Goal: Transaction & Acquisition: Purchase product/service

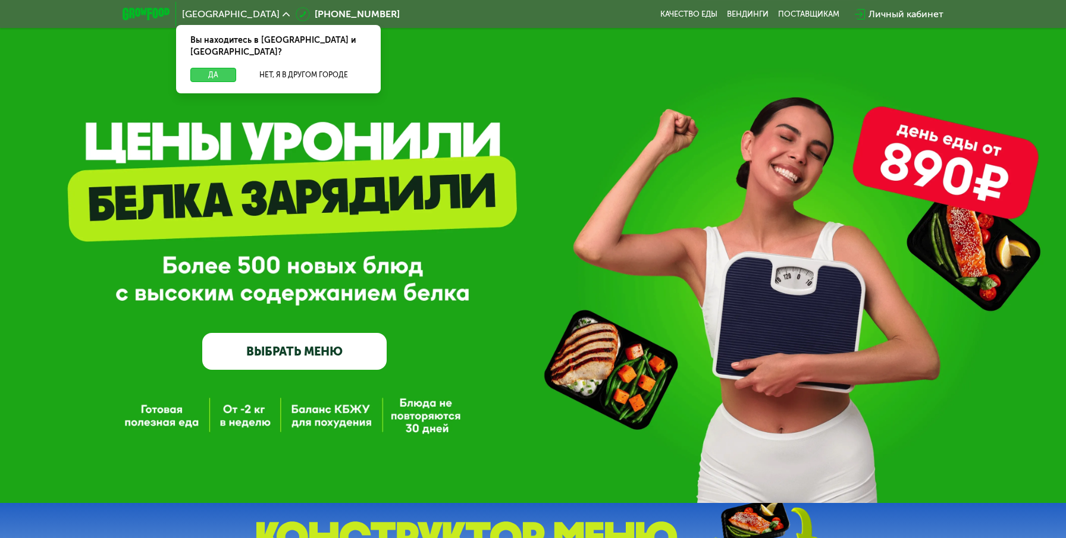
click at [219, 68] on button "Да" at bounding box center [213, 75] width 46 height 14
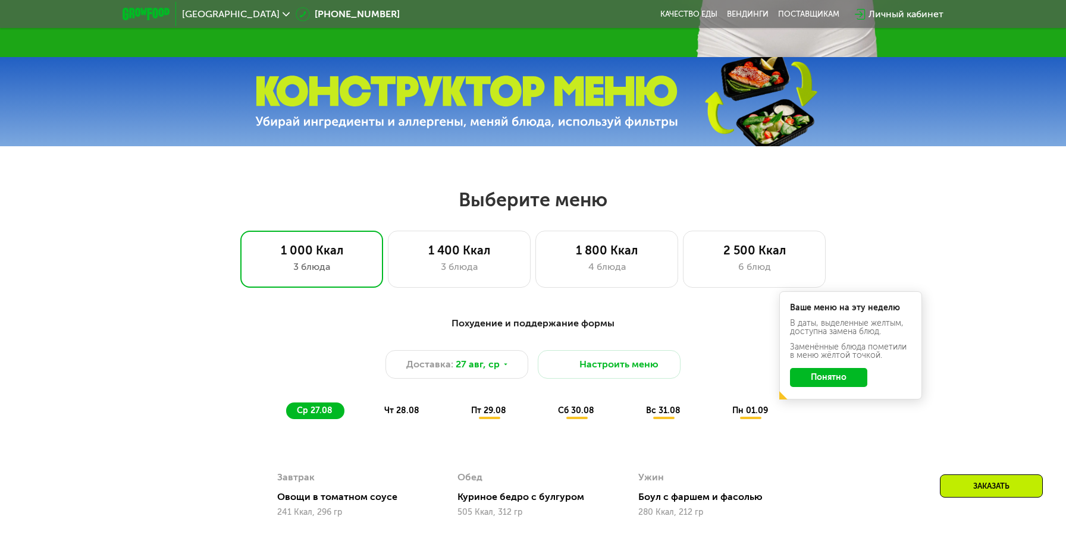
scroll to position [448, 0]
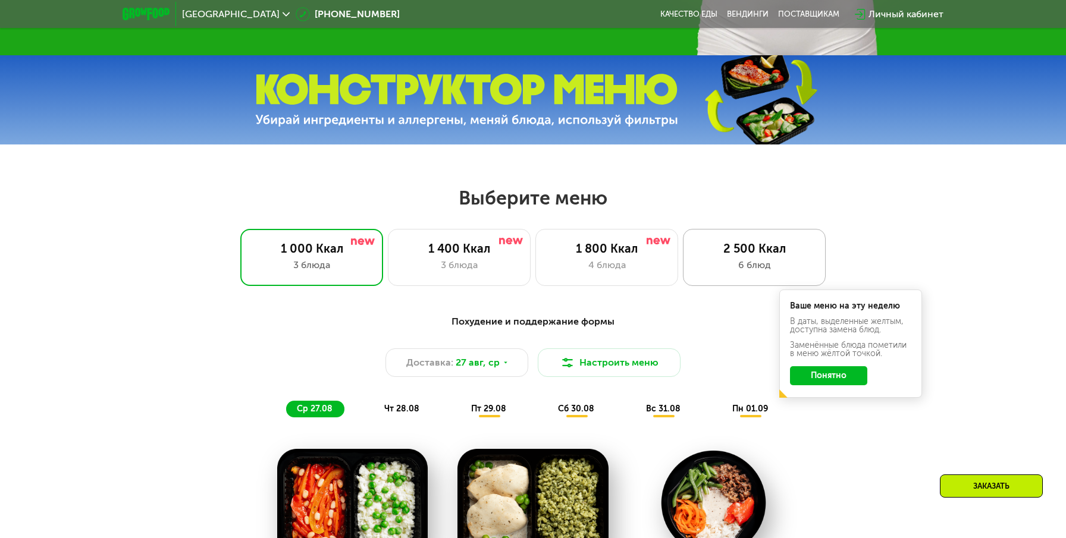
click at [742, 267] on div "6 блюд" at bounding box center [754, 265] width 118 height 14
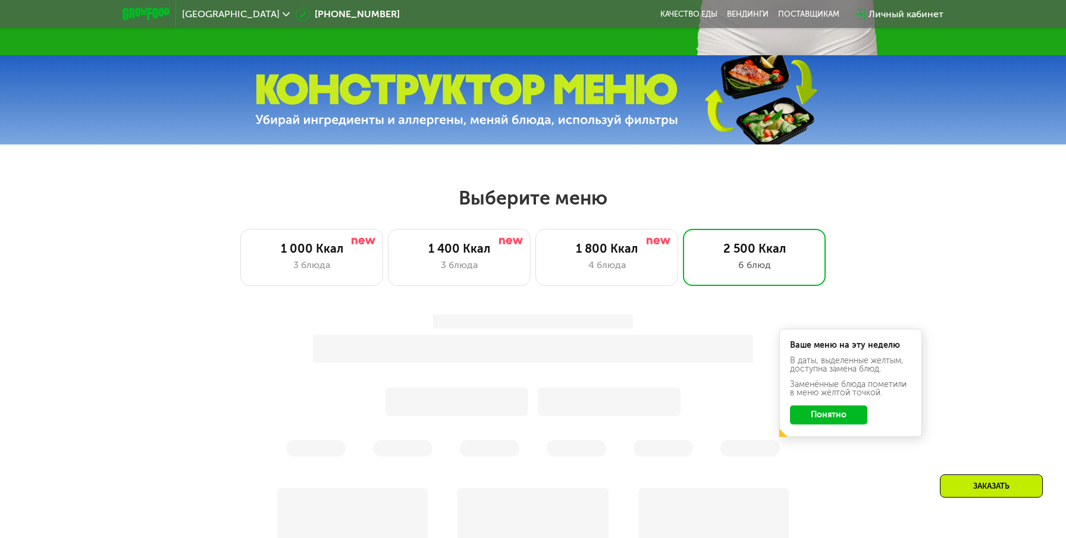
click at [835, 415] on div "Ваше меню на эту неделю В даты, выделенные желтым, доступна замена блюд. Заменё…" at bounding box center [533, 386] width 719 height 156
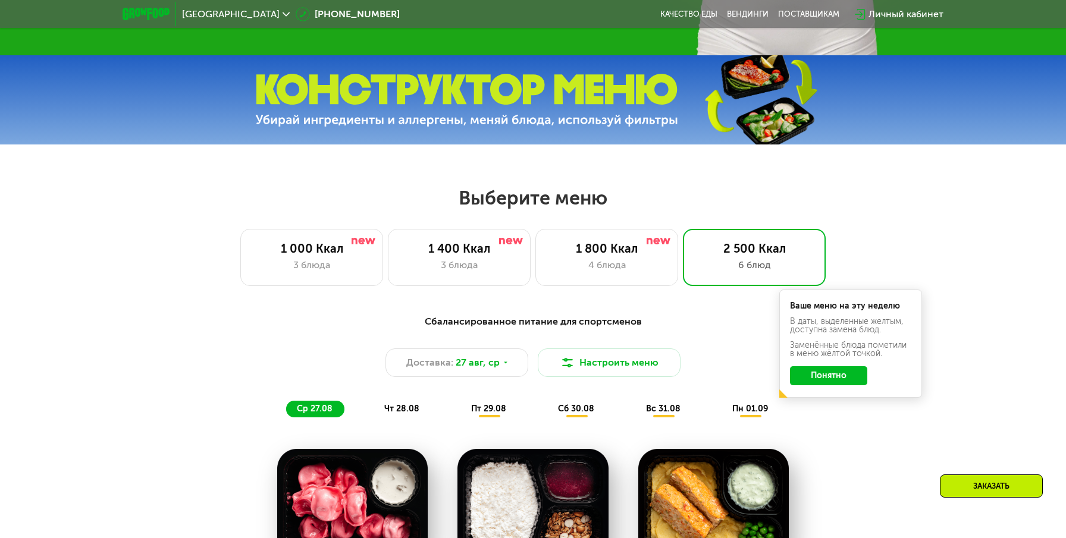
click at [829, 377] on button "Понятно" at bounding box center [828, 375] width 77 height 19
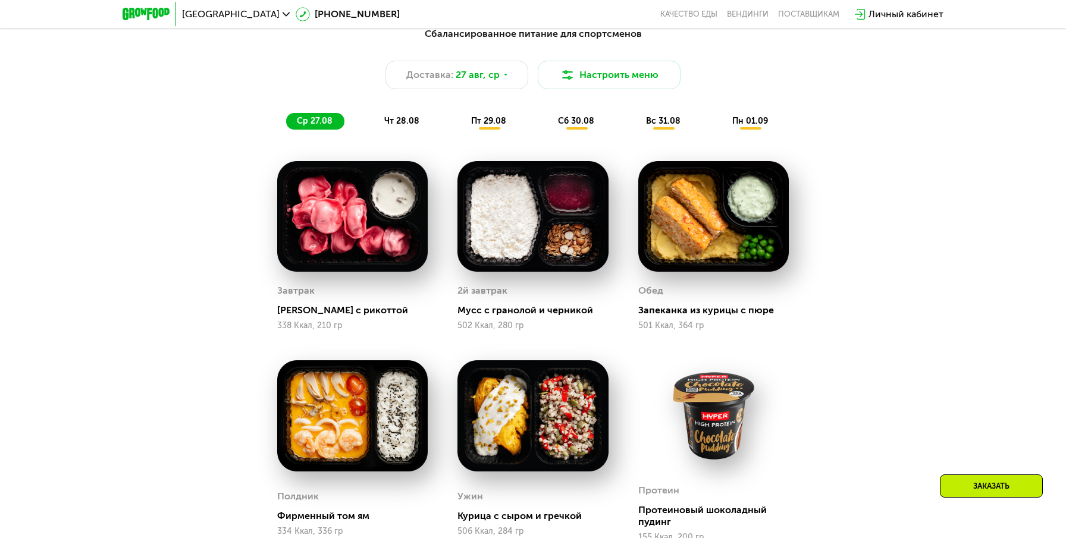
scroll to position [664, 0]
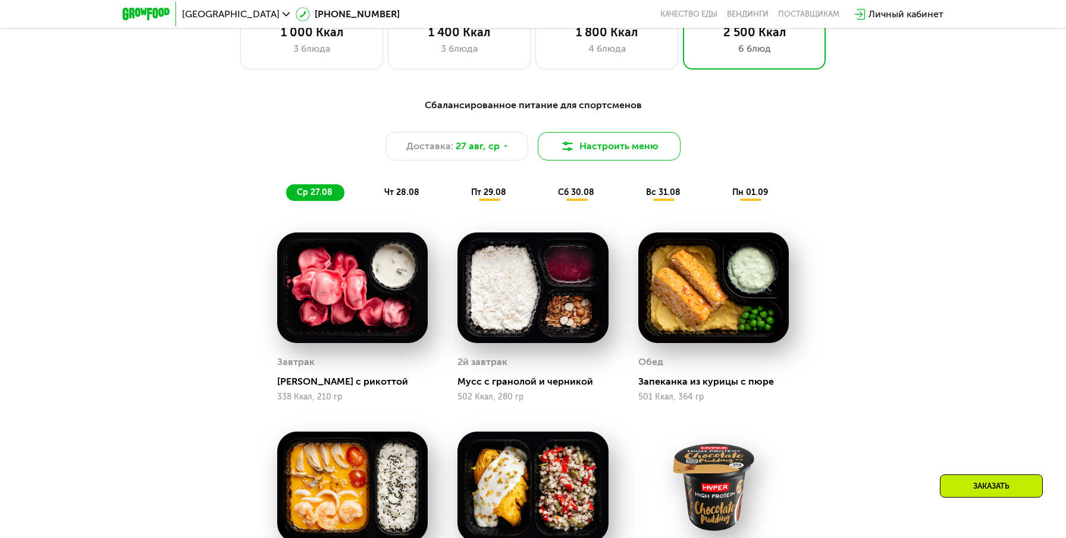
click at [618, 150] on button "Настроить меню" at bounding box center [609, 146] width 143 height 29
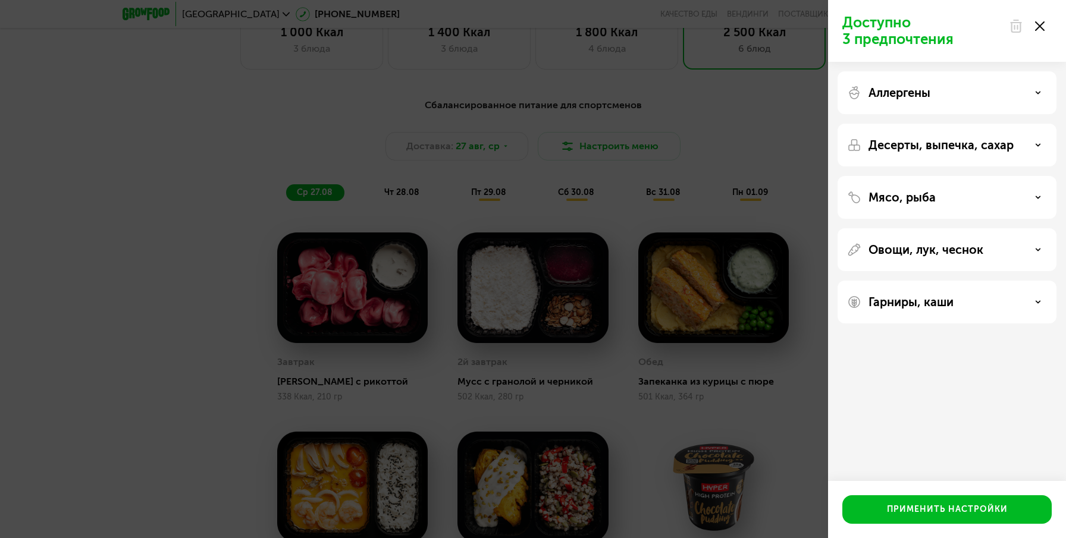
click at [751, 174] on div "Доступно 3 предпочтения Аллергены Десерты, выпечка, сахар Мясо, рыба Овощи, лук…" at bounding box center [533, 269] width 1066 height 538
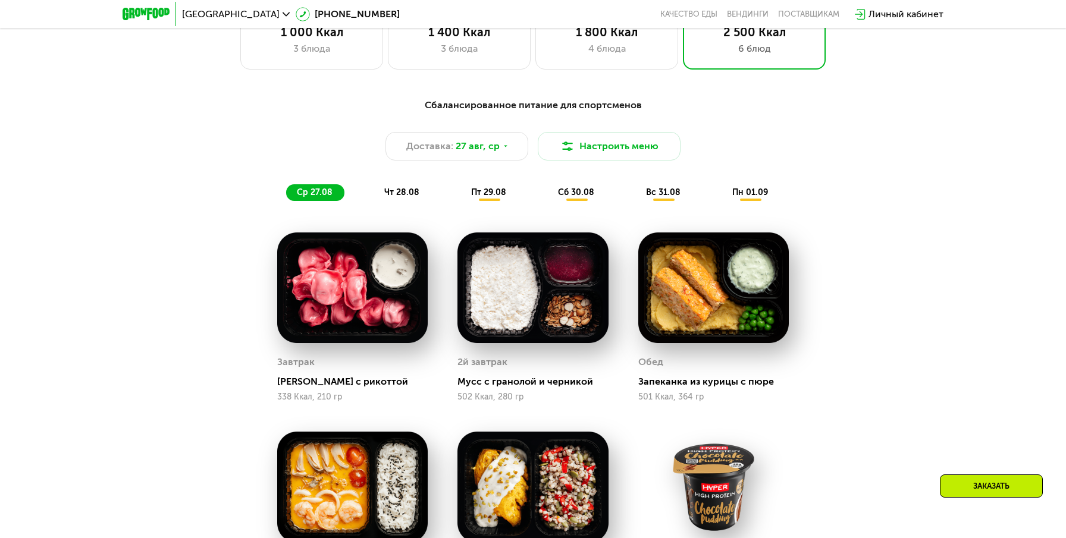
click at [1003, 491] on div "Заказать" at bounding box center [991, 486] width 103 height 23
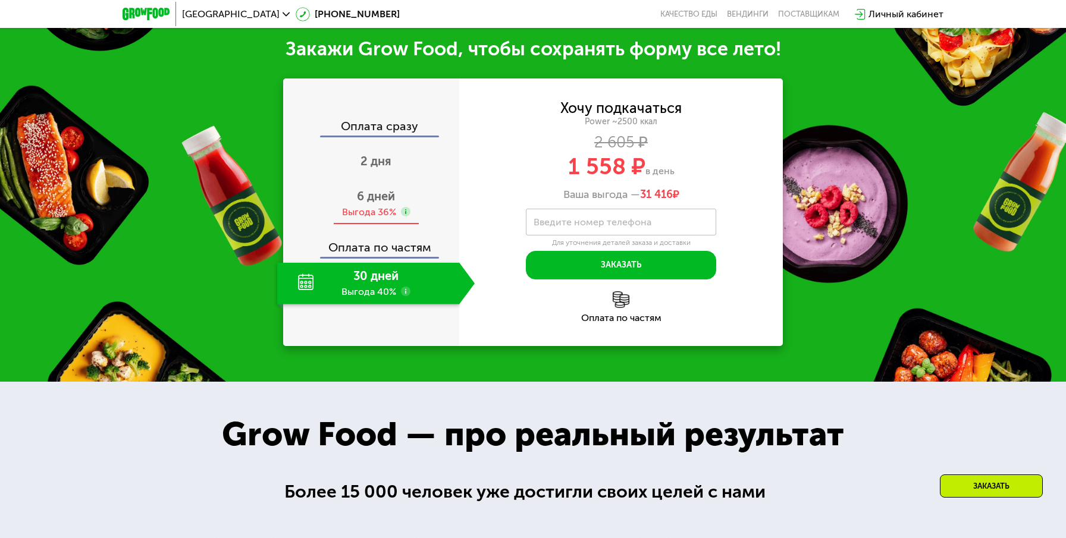
scroll to position [1495, 0]
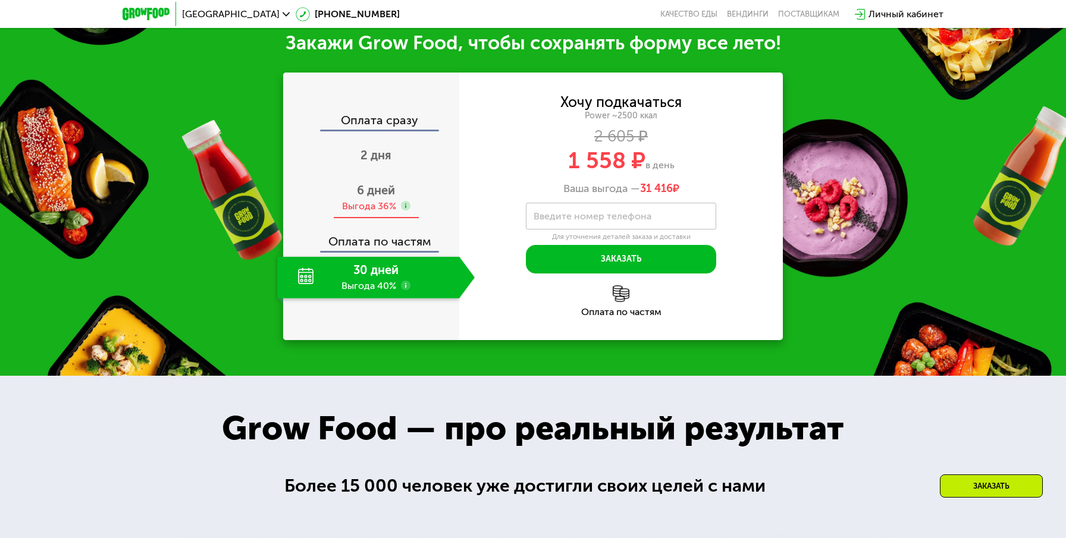
click at [374, 195] on span "6 дней" at bounding box center [376, 190] width 38 height 14
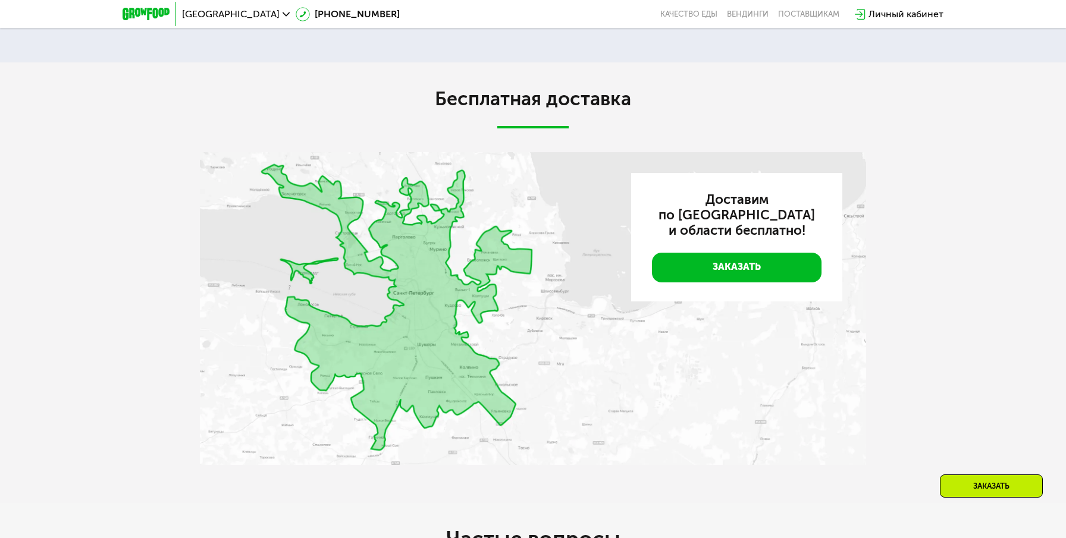
scroll to position [2781, 0]
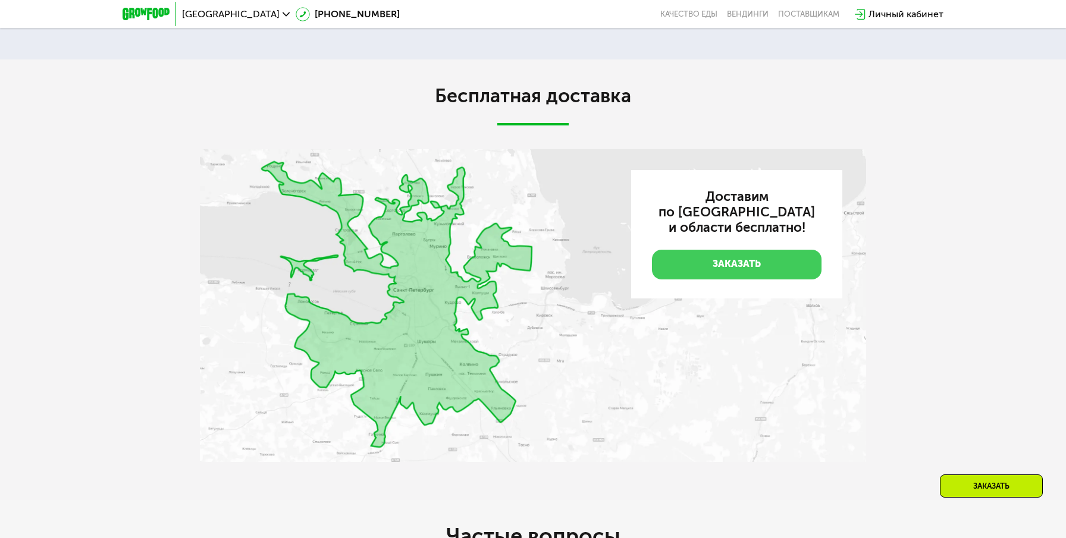
click at [680, 269] on link "Заказать" at bounding box center [737, 265] width 170 height 30
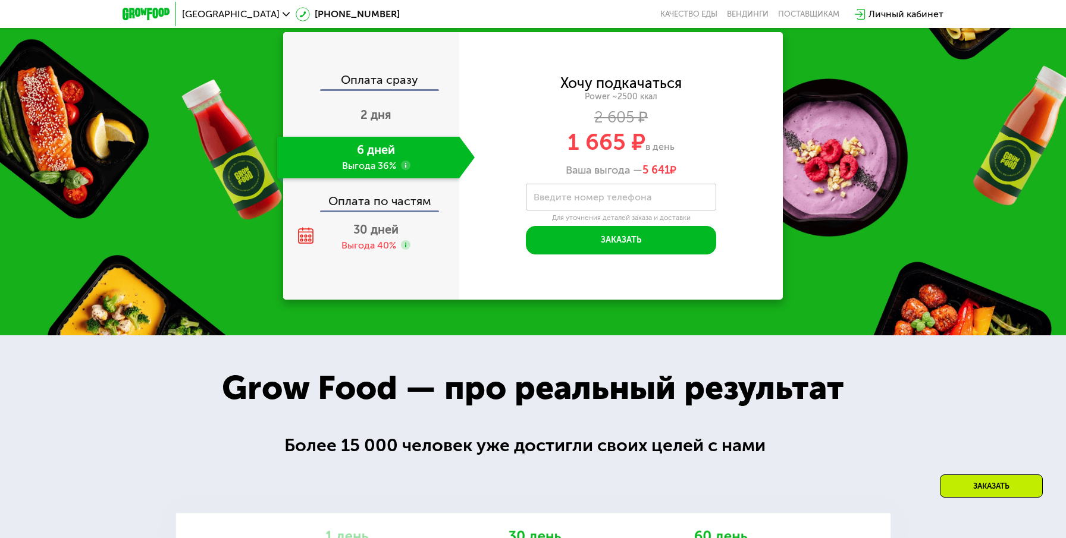
scroll to position [1462, 0]
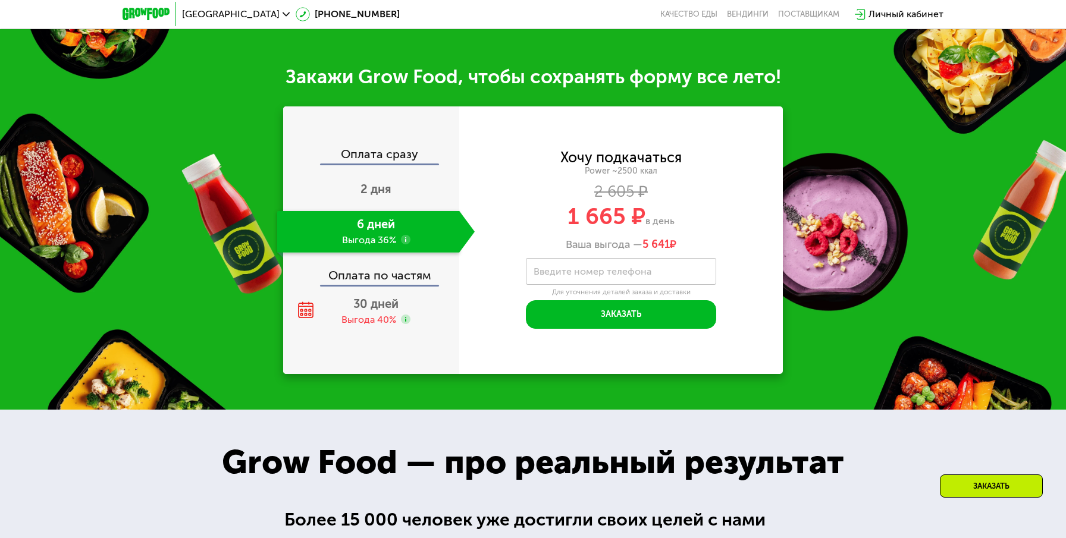
click at [383, 152] on div "Оплата сразу" at bounding box center [371, 155] width 175 height 15
click at [382, 233] on div "6 дней Выгода 36%" at bounding box center [368, 232] width 182 height 42
click at [404, 235] on use at bounding box center [406, 240] width 10 height 10
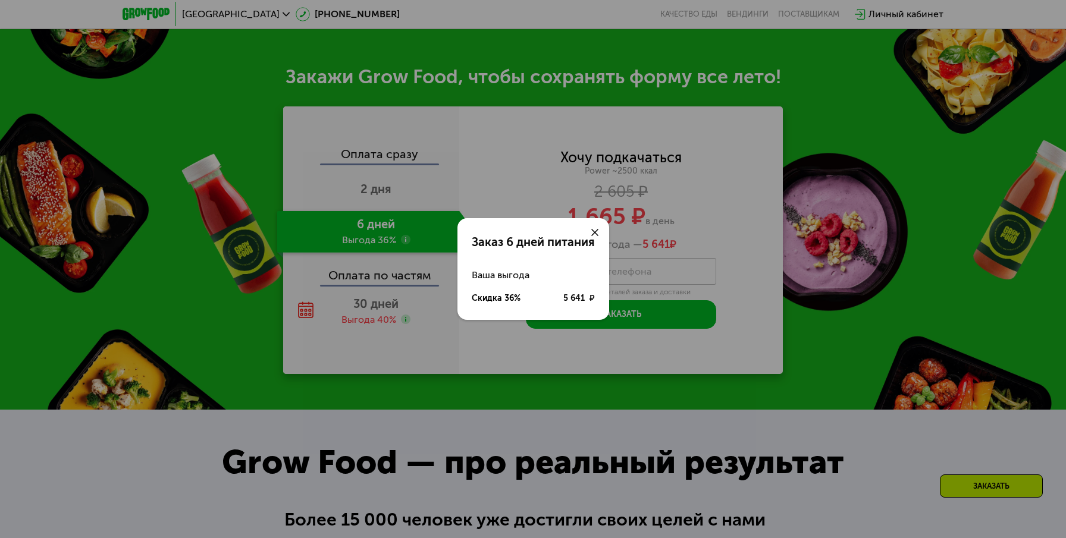
click at [384, 243] on div "Заказ 6 дней питания Ваша выгода Скидка 36% 5 641 ₽" at bounding box center [533, 269] width 1066 height 538
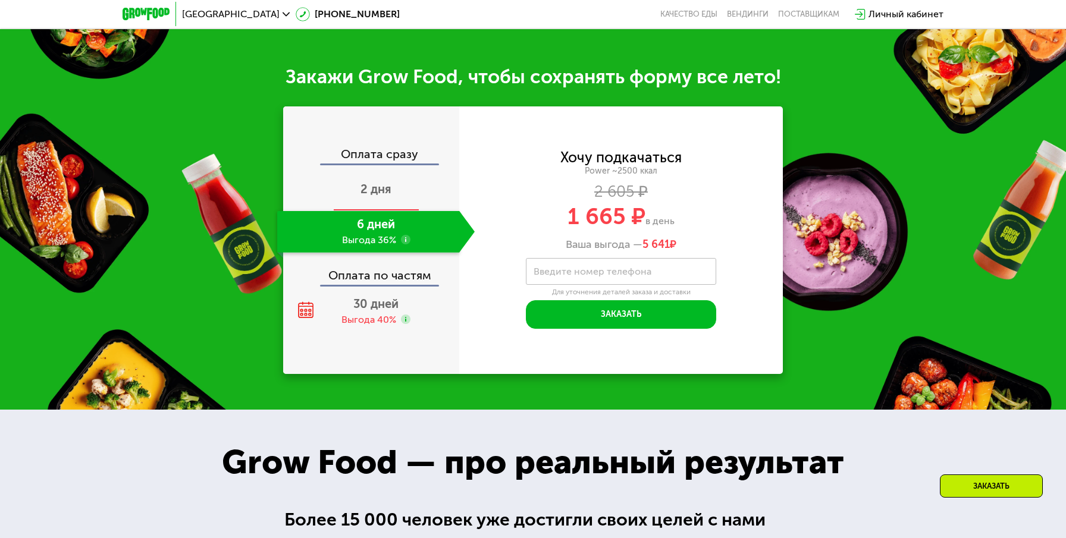
click at [378, 186] on span "2 дня" at bounding box center [375, 189] width 31 height 14
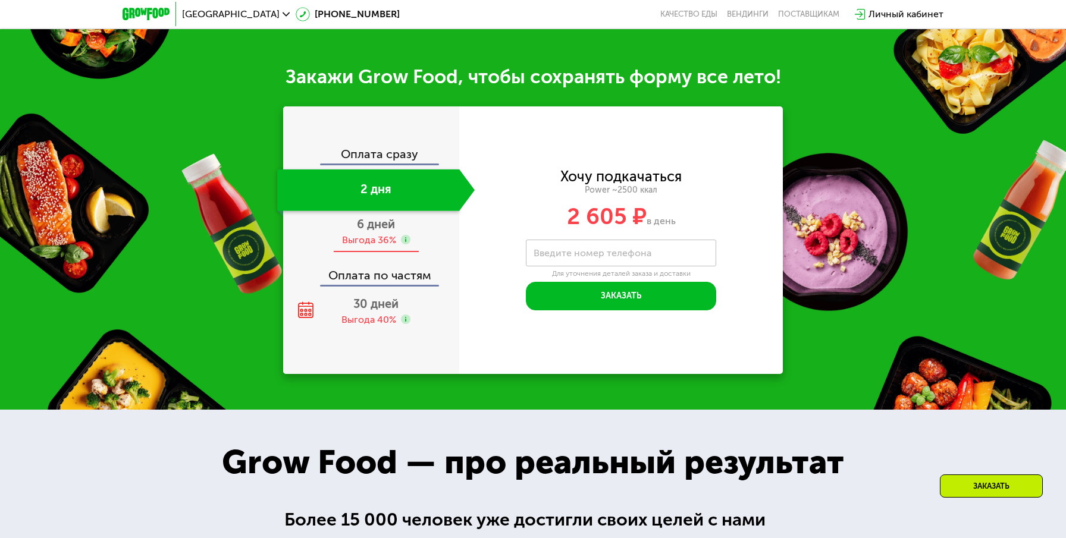
click at [365, 227] on span "6 дней" at bounding box center [376, 224] width 38 height 14
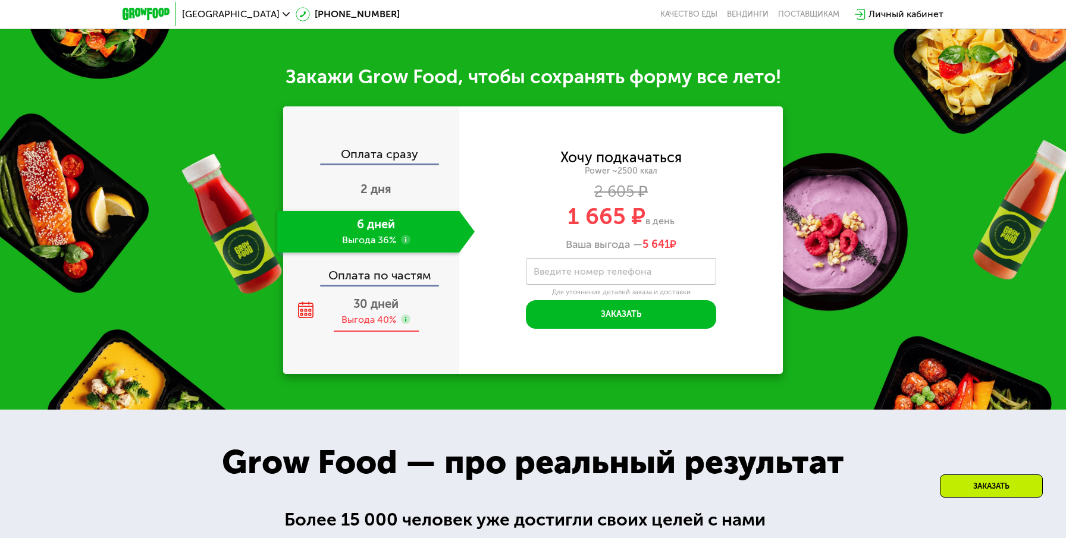
click at [385, 319] on div "Выгода 40%" at bounding box center [368, 319] width 55 height 13
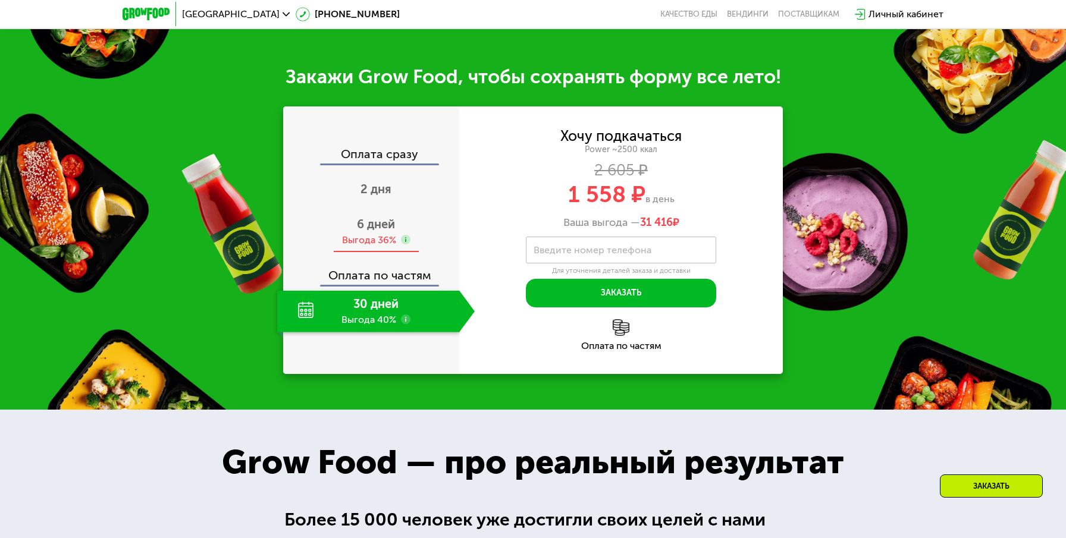
click at [384, 245] on div "Выгода 36%" at bounding box center [369, 240] width 54 height 13
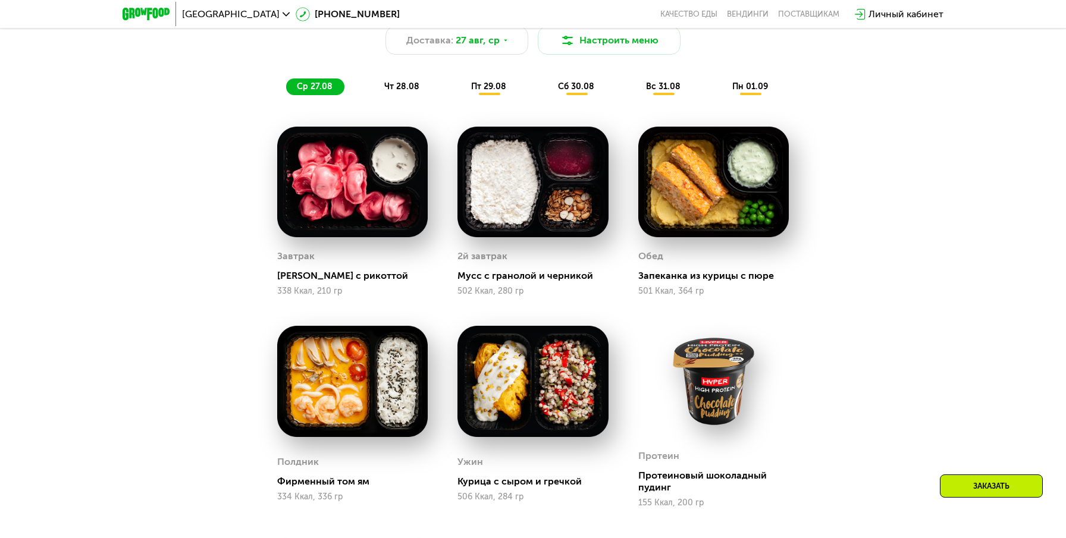
scroll to position [745, 0]
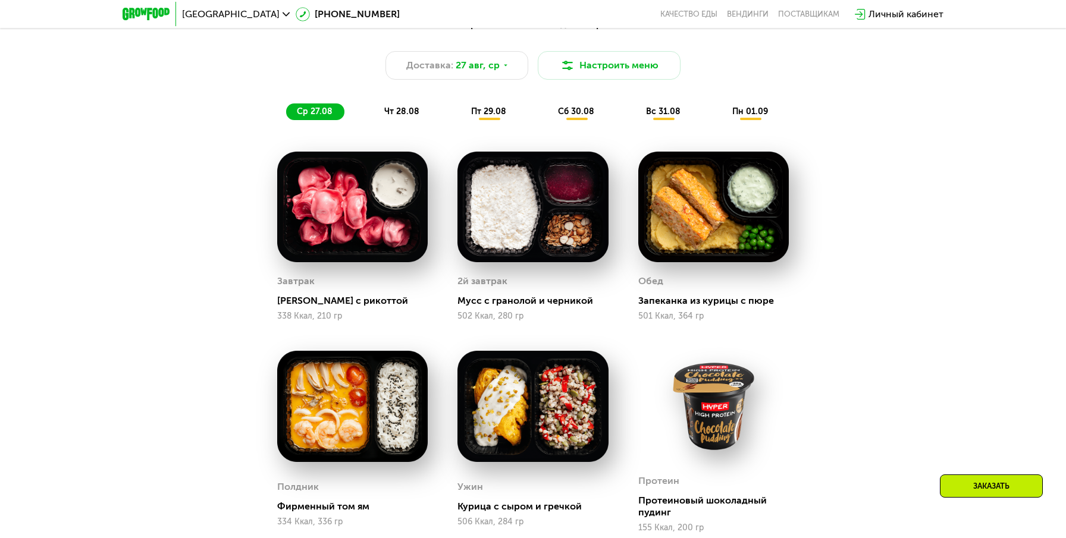
click at [460, 117] on div "чт 28.08" at bounding box center [489, 112] width 58 height 17
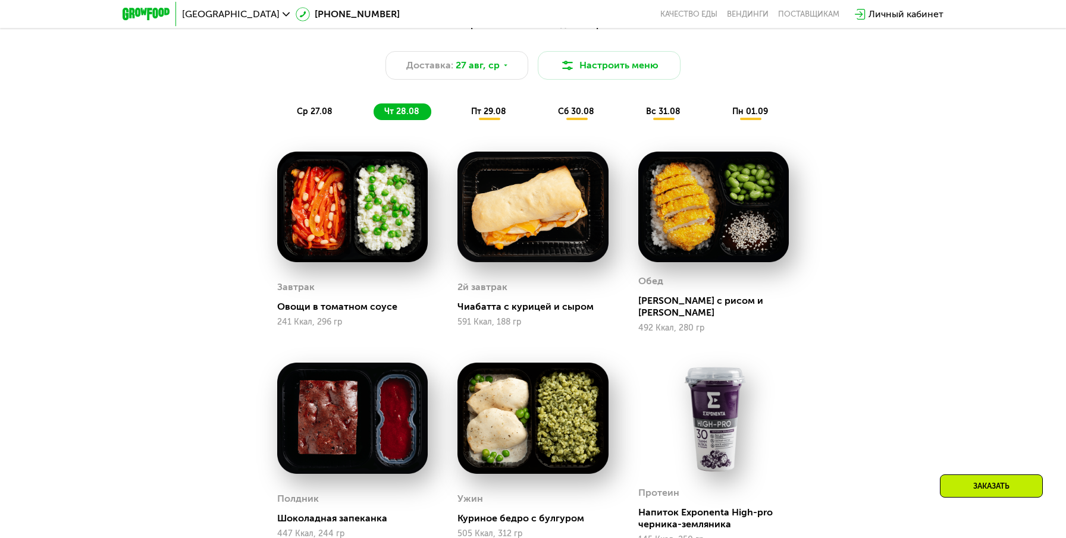
click at [479, 112] on span "пт 29.08" at bounding box center [488, 111] width 35 height 10
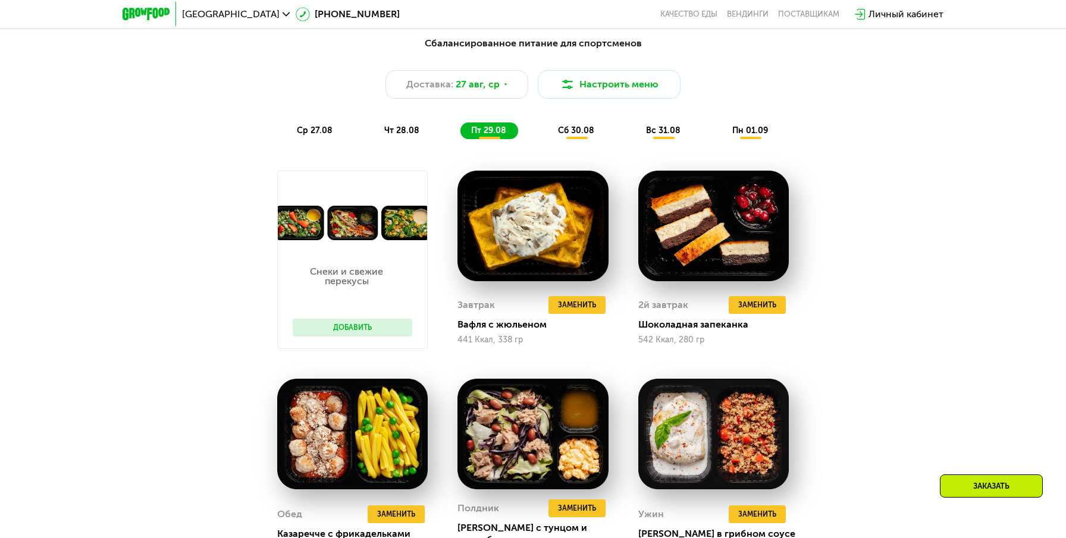
scroll to position [675, 0]
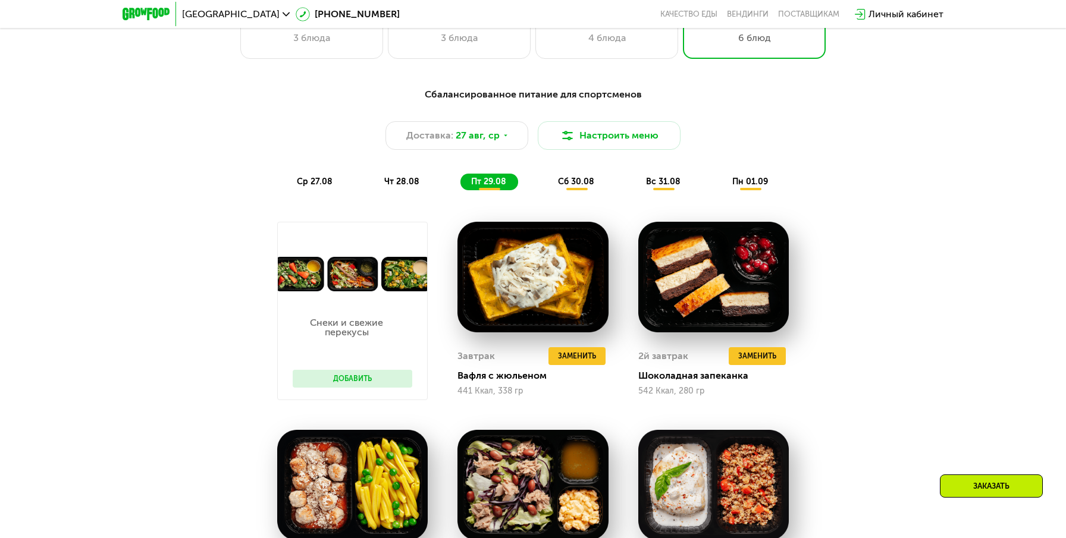
click at [587, 164] on div "Сбалансированное питание для спортсменов Доставка: 27 авг, ср Настроить меню ср…" at bounding box center [533, 138] width 704 height 103
click at [586, 183] on span "сб 30.08" at bounding box center [576, 182] width 36 height 10
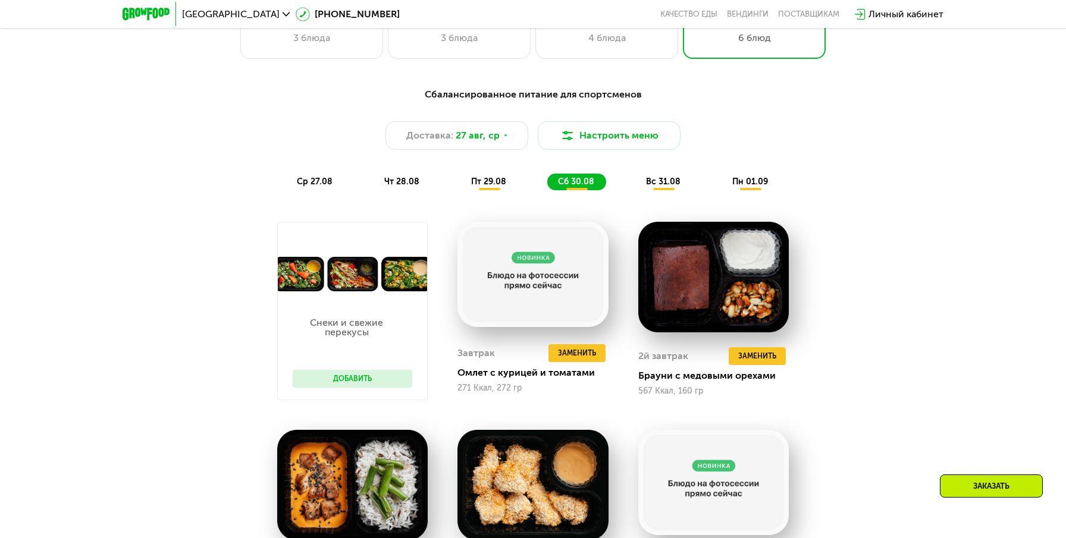
click at [653, 183] on span "вс 31.08" at bounding box center [663, 182] width 35 height 10
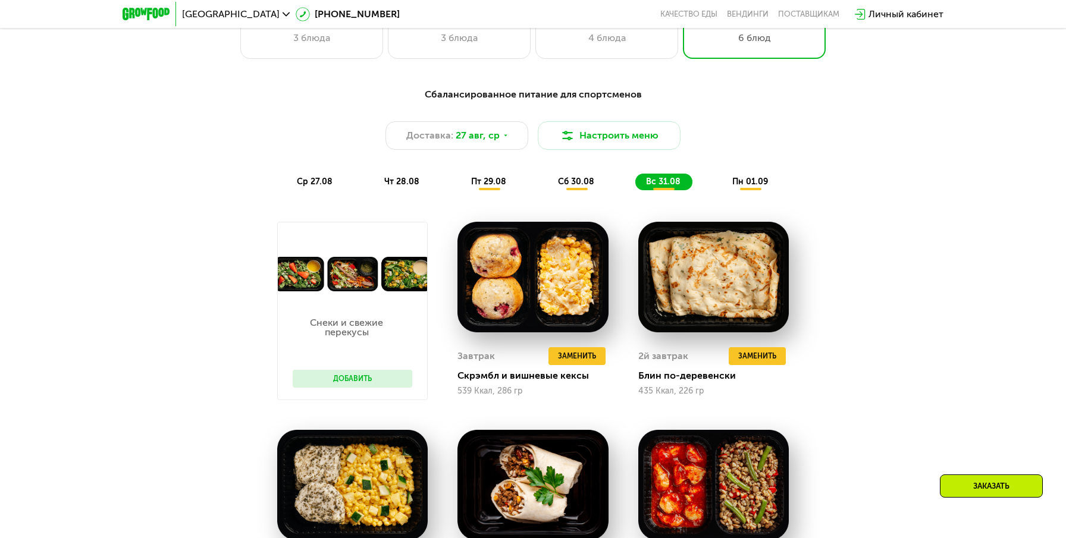
click at [720, 181] on div "ср 27.08 чт 28.08 пт 29.08 сб 30.08 вс 31.08 пн 01.09" at bounding box center [533, 182] width 494 height 17
click at [735, 181] on span "пн 01.09" at bounding box center [750, 182] width 36 height 10
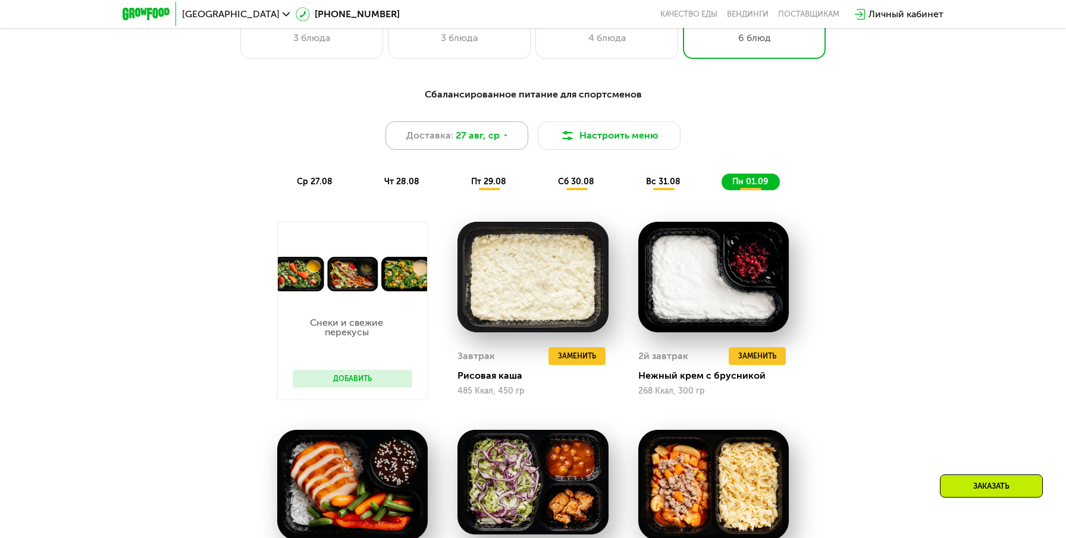
click at [497, 140] on div "Доставка: 27 авг, ср" at bounding box center [456, 135] width 143 height 29
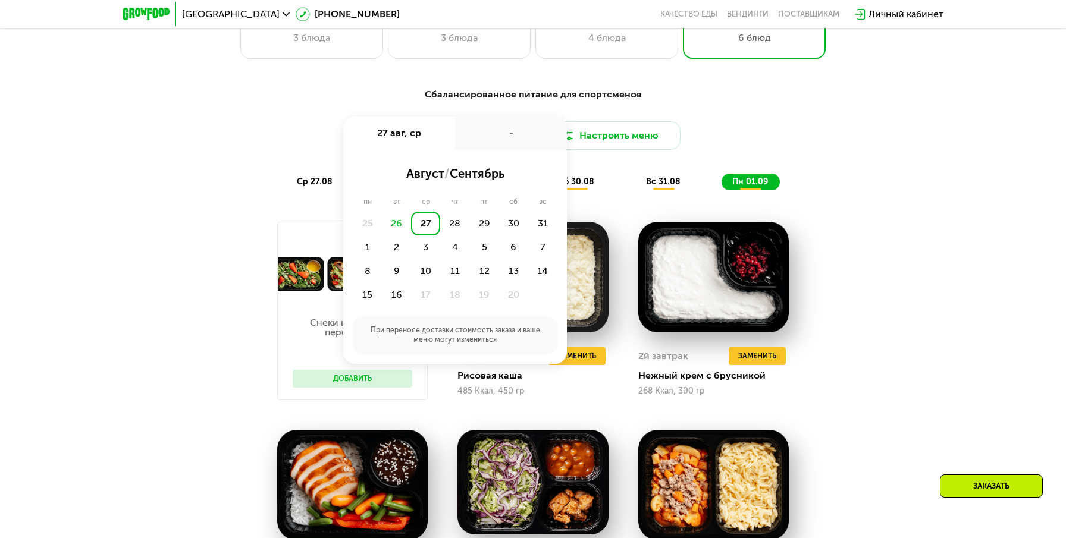
click at [390, 224] on div "26" at bounding box center [396, 224] width 29 height 24
click at [394, 224] on div "26" at bounding box center [396, 224] width 29 height 24
click at [422, 224] on div "27" at bounding box center [425, 224] width 29 height 24
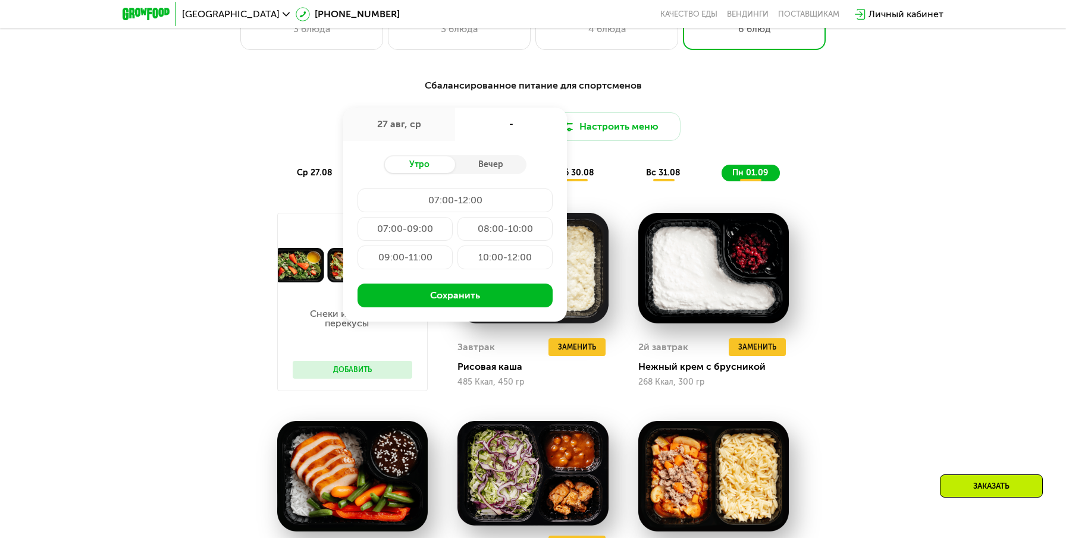
scroll to position [685, 0]
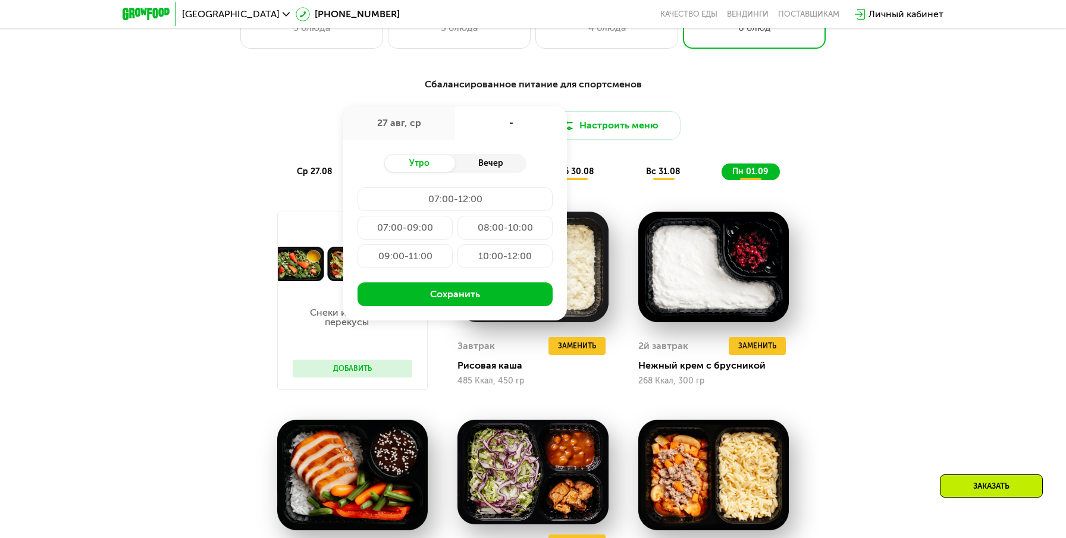
click at [492, 167] on div "Вечер" at bounding box center [490, 163] width 71 height 17
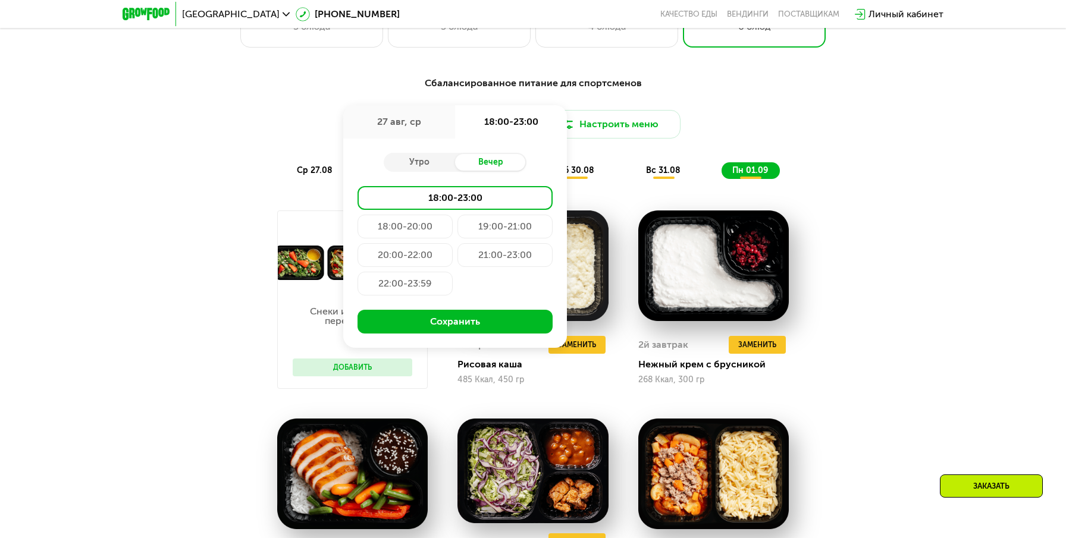
scroll to position [688, 0]
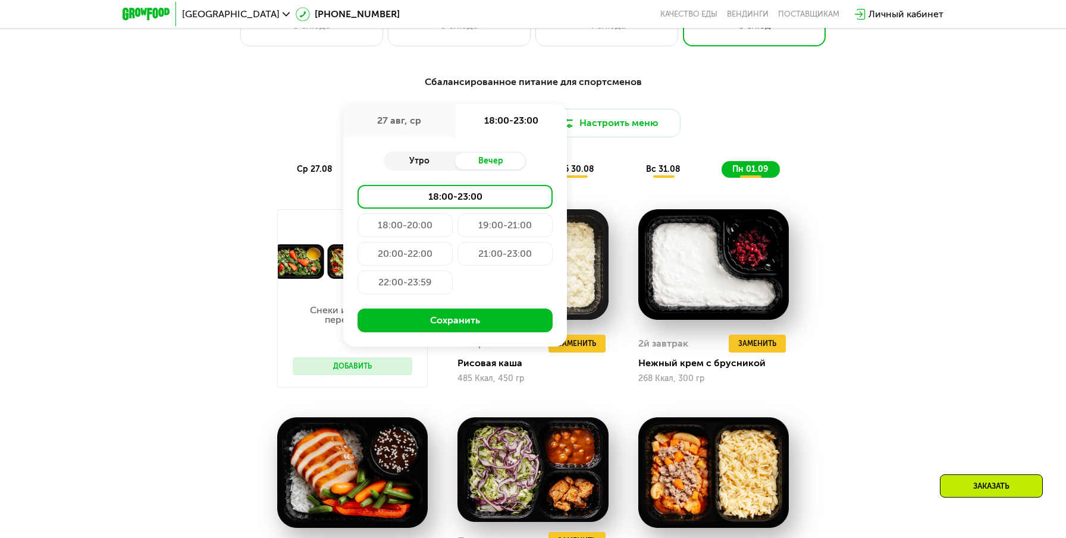
click at [431, 161] on div "Утро" at bounding box center [419, 161] width 71 height 17
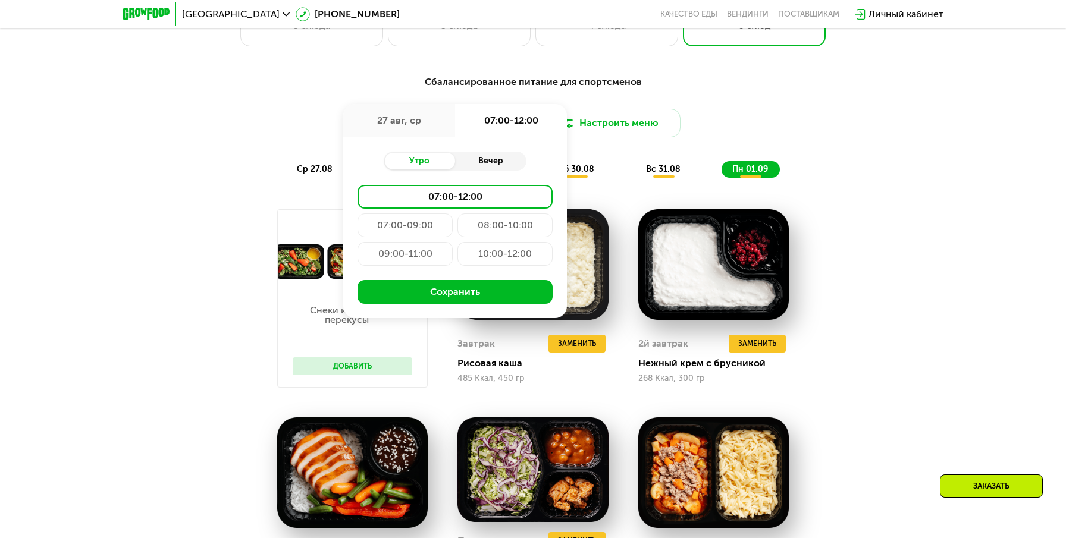
click at [490, 158] on div "Вечер" at bounding box center [490, 161] width 71 height 17
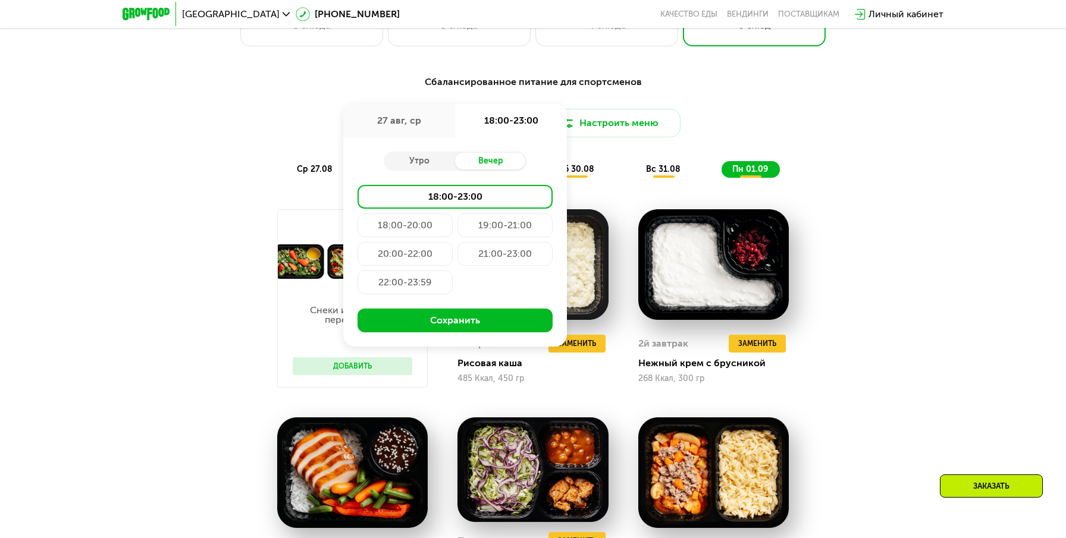
click at [457, 224] on div "18:00-20:00" at bounding box center [504, 226] width 95 height 24
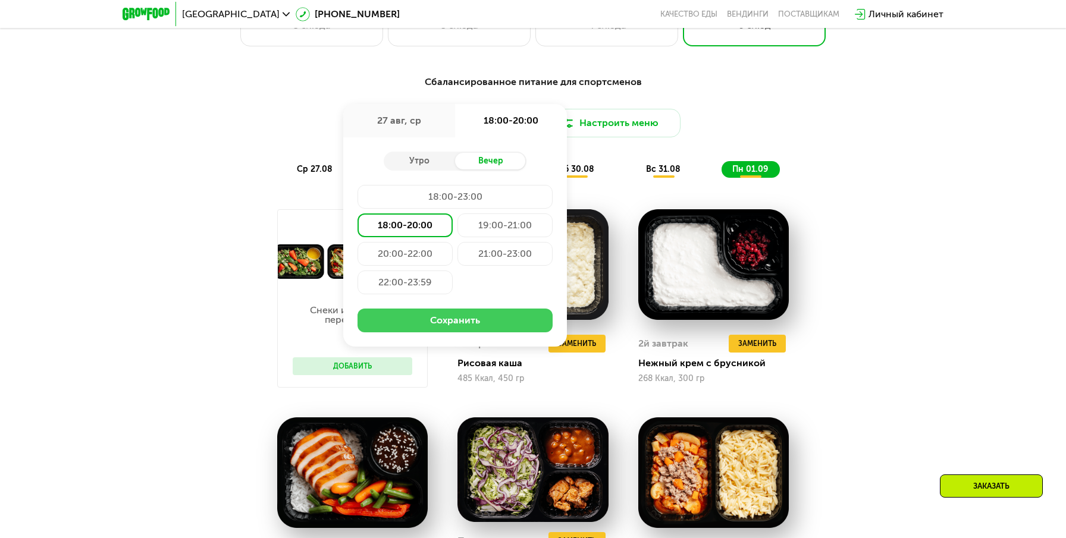
click at [443, 321] on button "Сохранить" at bounding box center [454, 321] width 195 height 24
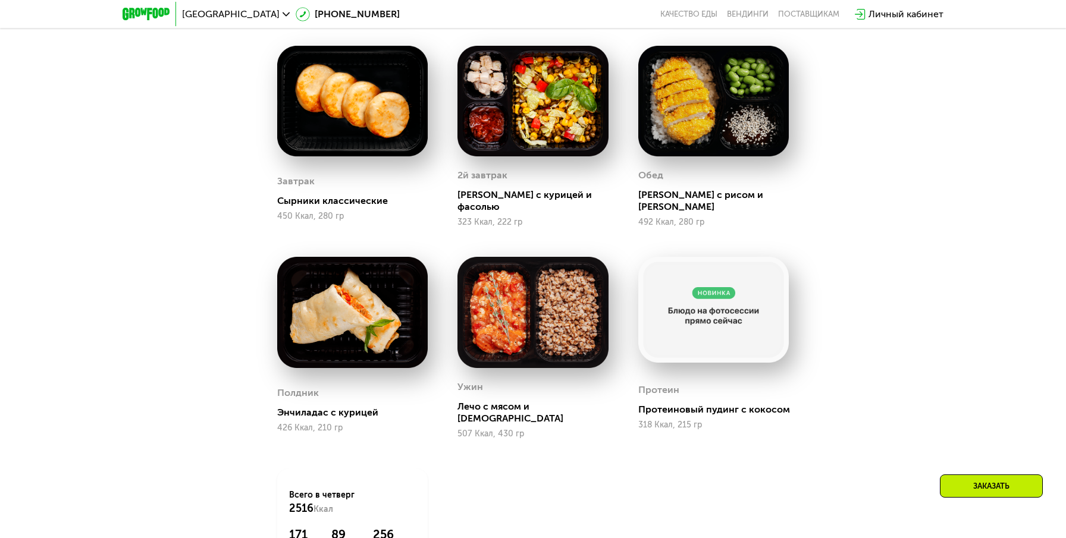
scroll to position [750, 0]
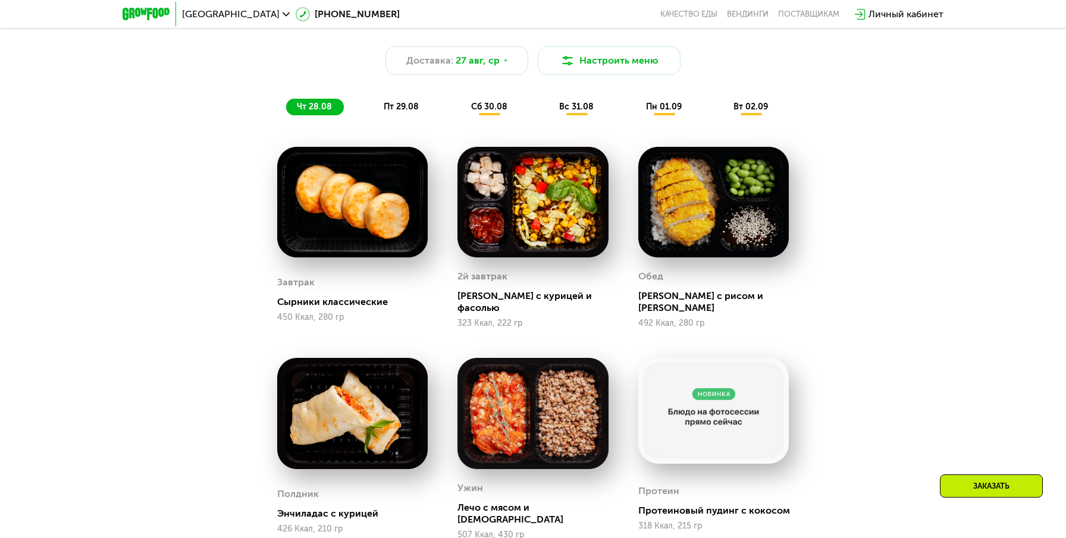
click at [409, 108] on span "пт 29.08" at bounding box center [401, 107] width 35 height 10
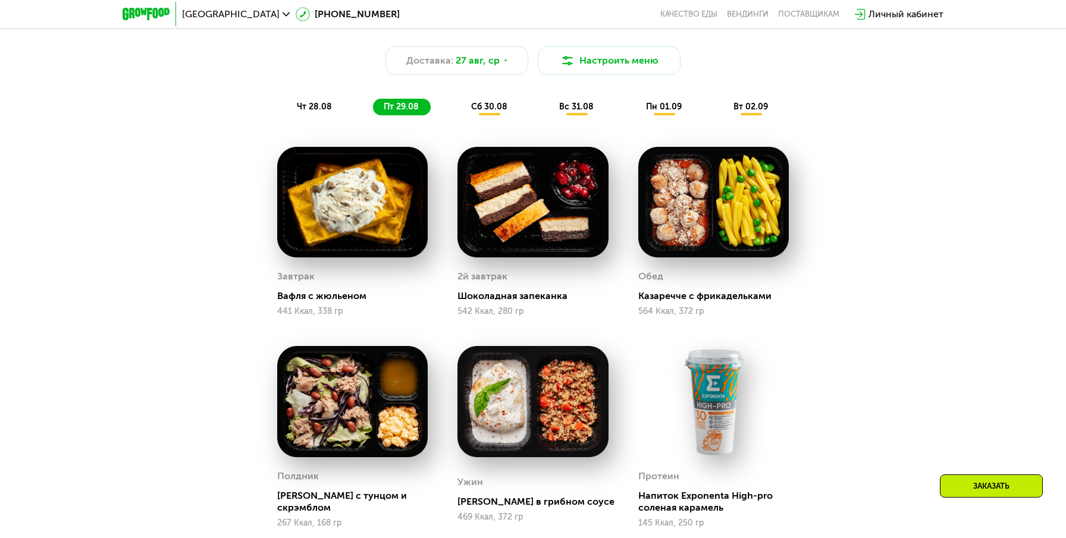
click at [472, 103] on span "сб 30.08" at bounding box center [489, 107] width 36 height 10
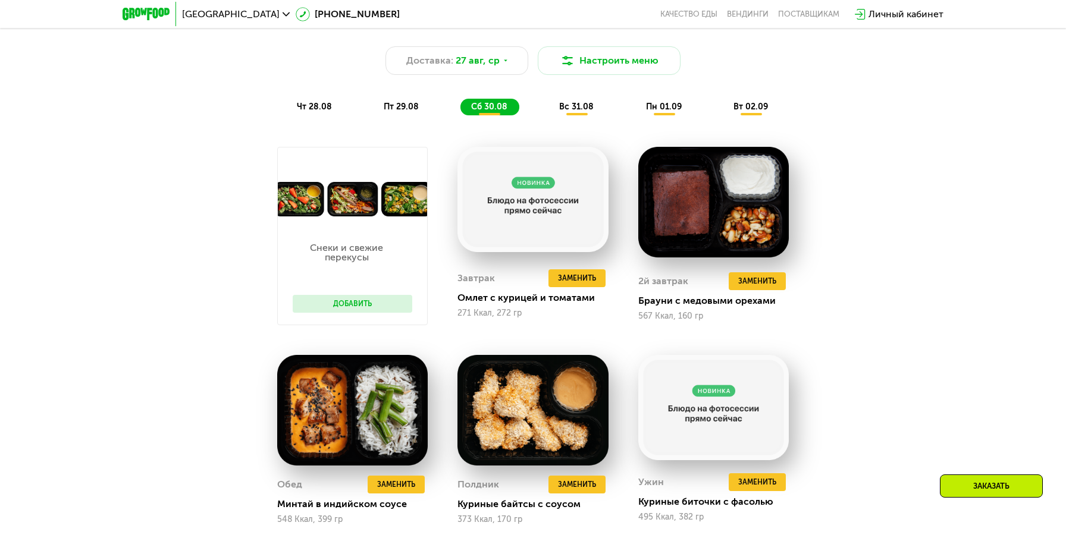
click at [576, 108] on span "вс 31.08" at bounding box center [576, 107] width 35 height 10
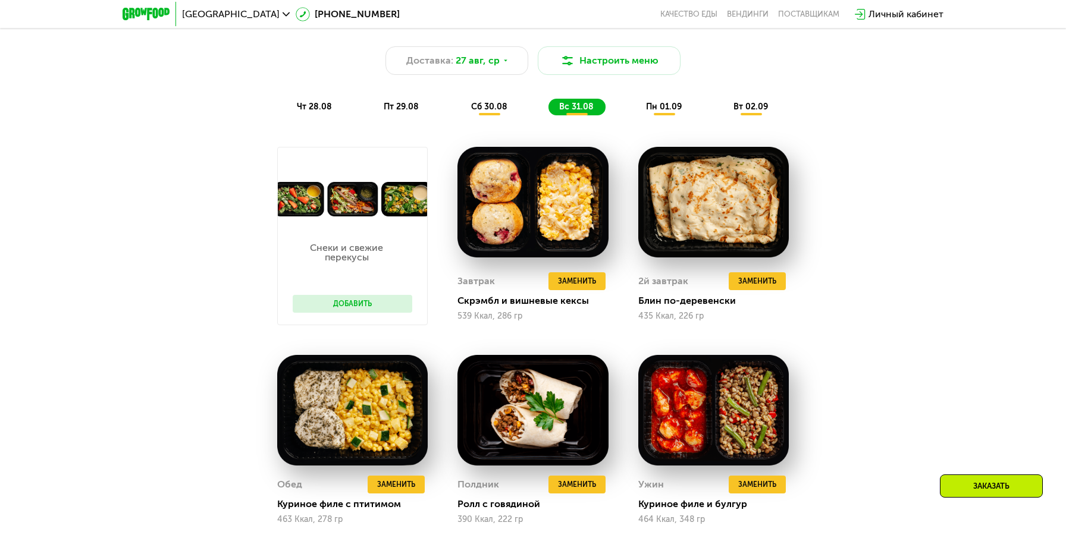
click at [723, 114] on div "пн 01.09" at bounding box center [751, 107] width 57 height 17
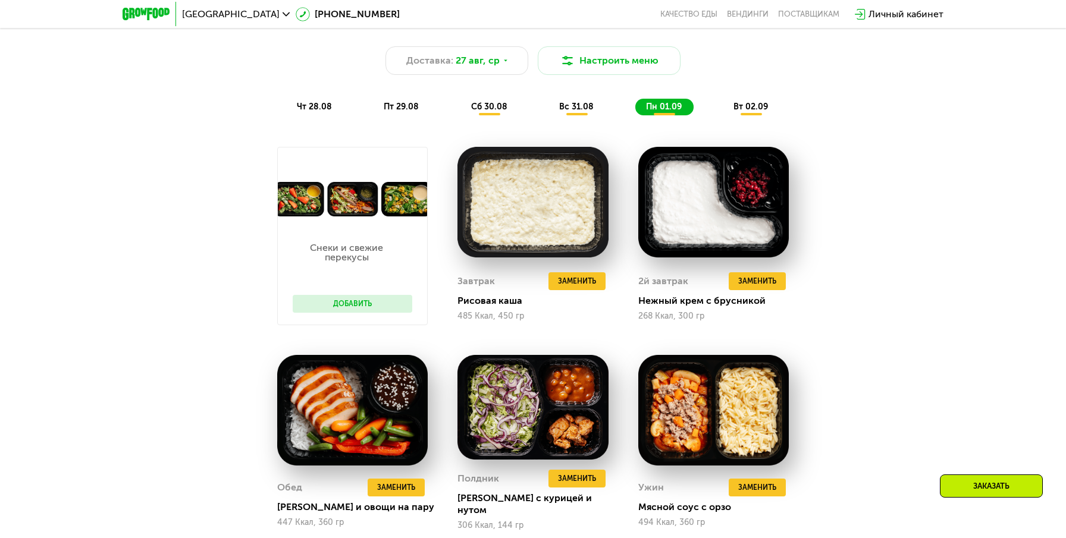
click at [754, 110] on span "вт 02.09" at bounding box center [750, 107] width 35 height 10
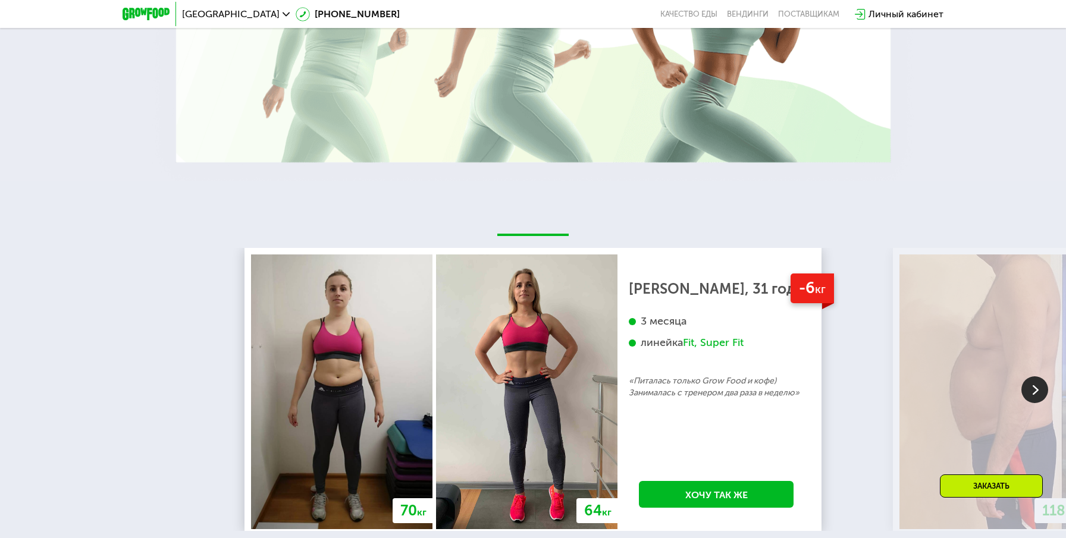
scroll to position [2338, 0]
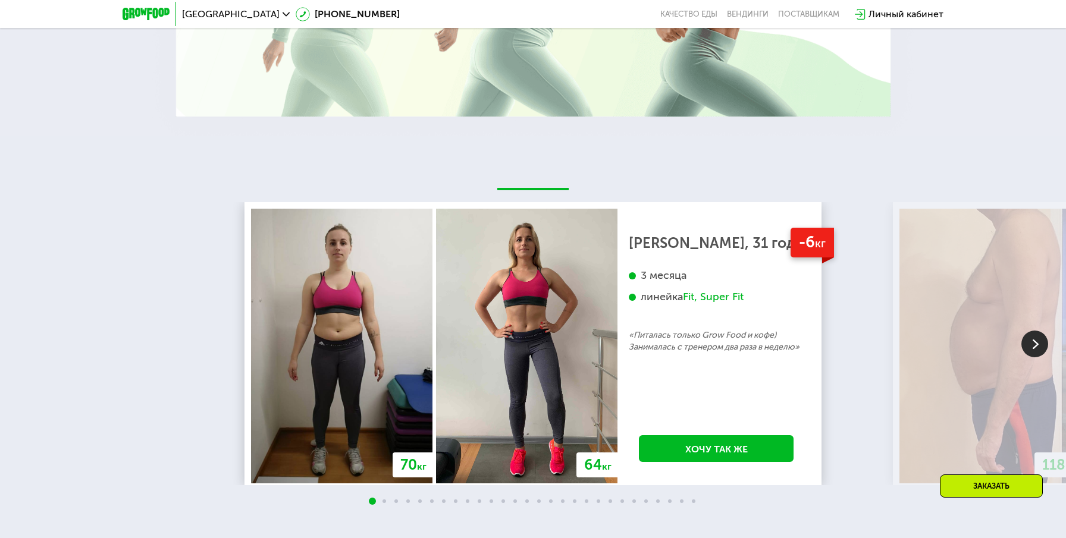
click at [979, 487] on div "Заказать" at bounding box center [991, 486] width 103 height 23
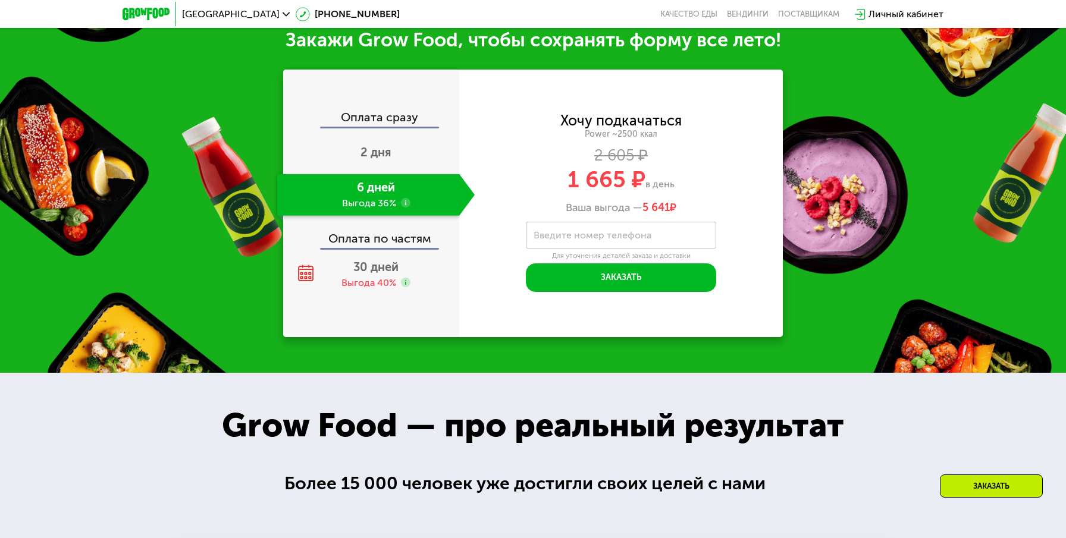
scroll to position [1548, 0]
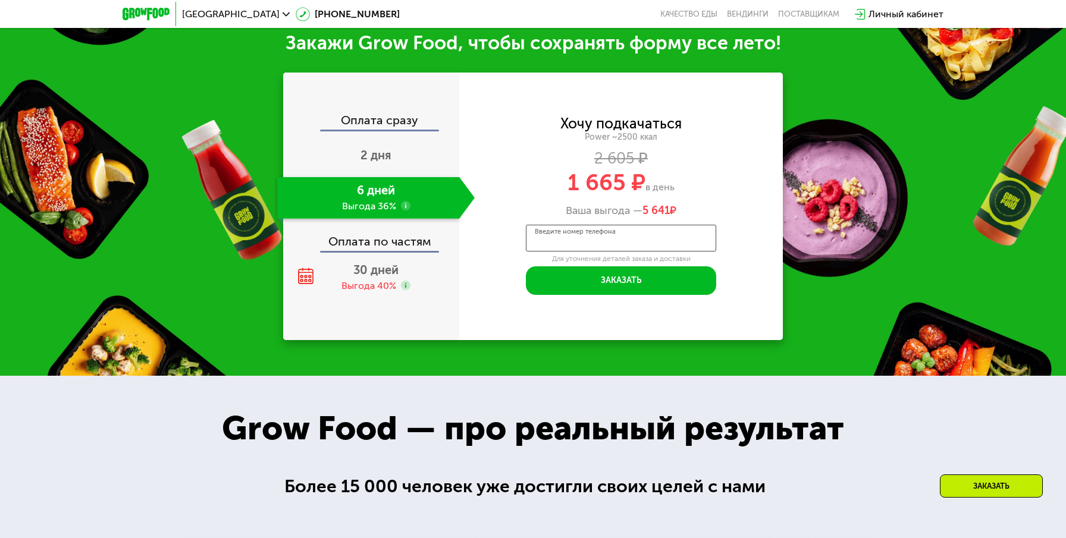
click at [576, 251] on input "Введите номер телефона" at bounding box center [621, 238] width 190 height 27
click at [443, 304] on div "Оплата сразу 2 дня 6 дней Выгода 36% Оплата по частям 30 дней Выгода 40%" at bounding box center [371, 207] width 176 height 268
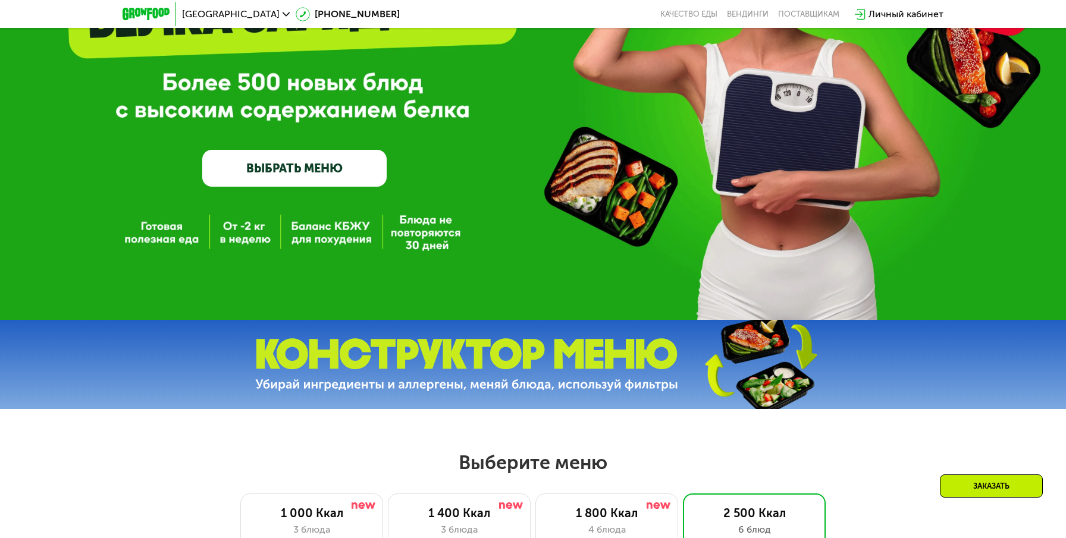
scroll to position [49, 0]
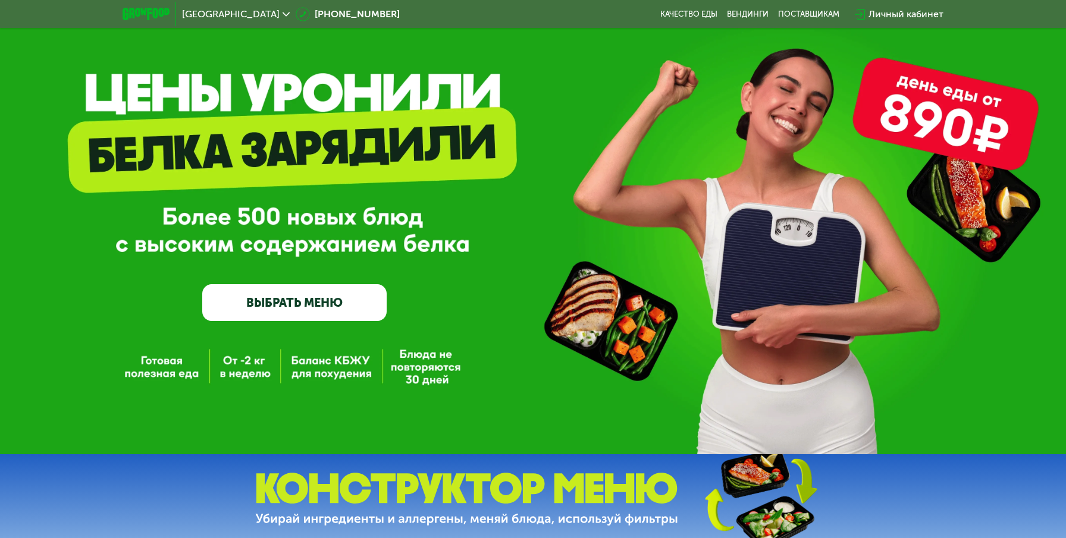
click at [139, 10] on img at bounding box center [146, 14] width 47 height 12
click at [142, 18] on img at bounding box center [146, 14] width 47 height 12
click at [143, 11] on img at bounding box center [146, 14] width 47 height 12
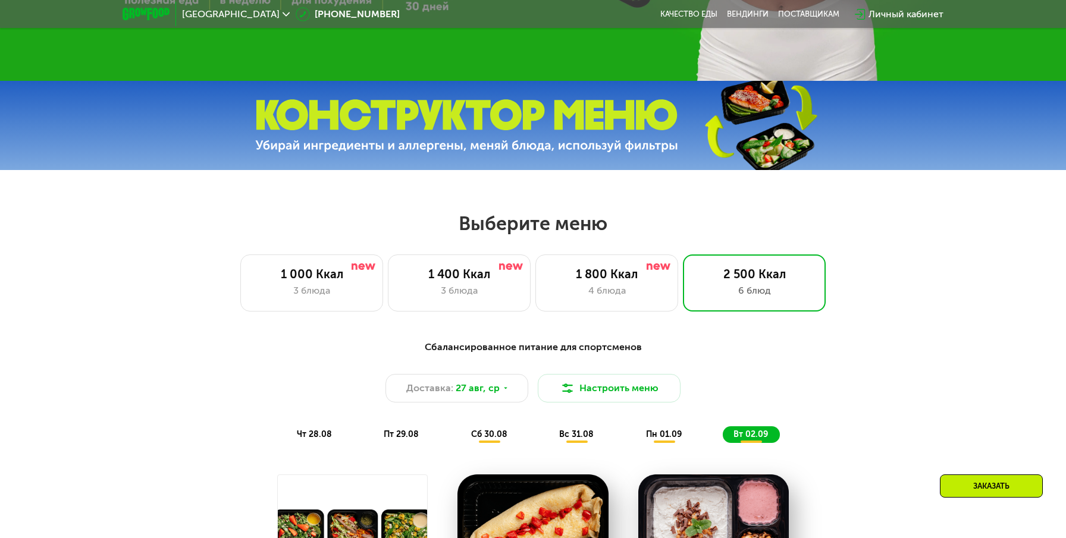
scroll to position [426, 0]
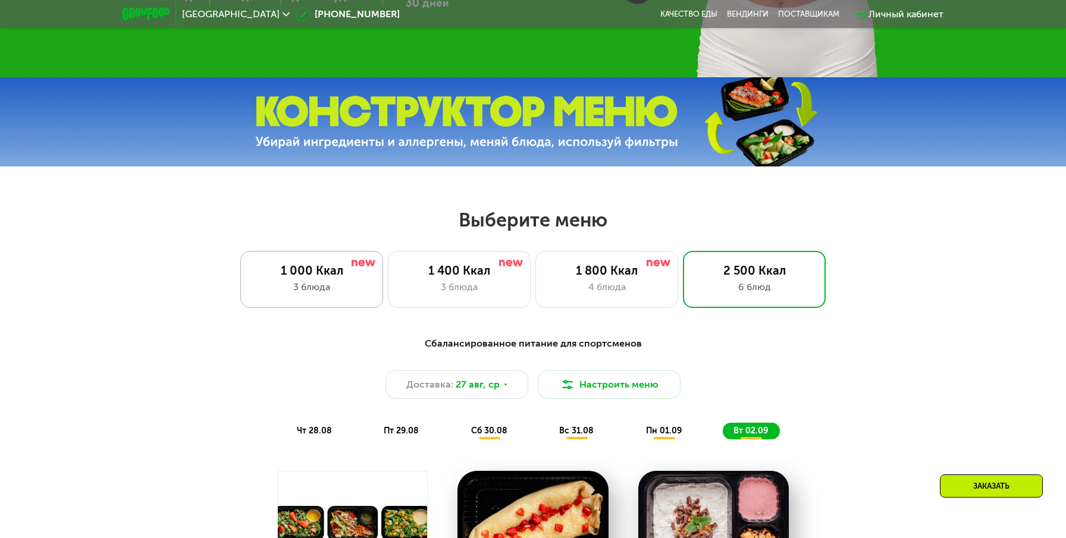
click at [265, 285] on div "3 блюда" at bounding box center [312, 287] width 118 height 14
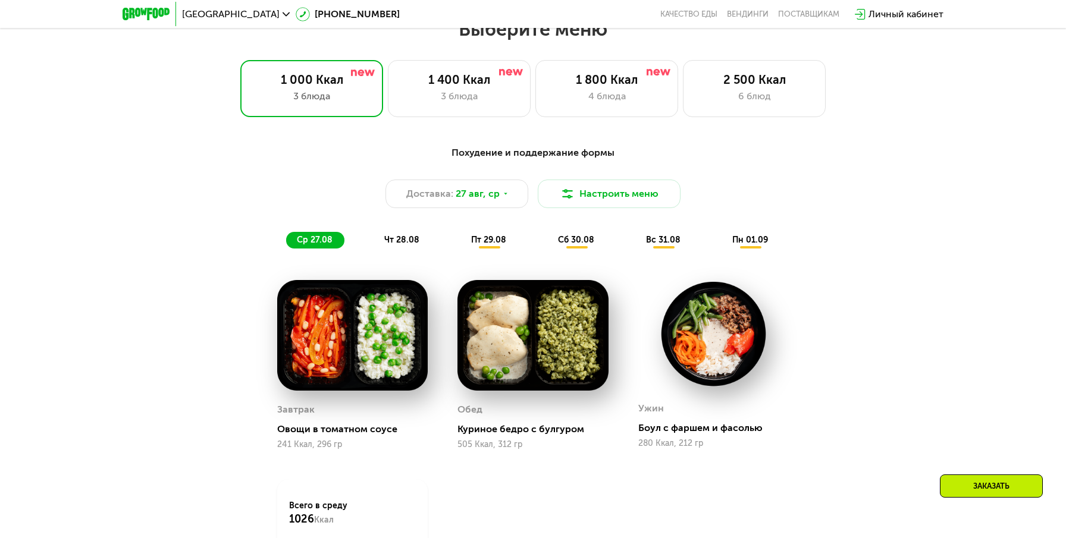
scroll to position [613, 0]
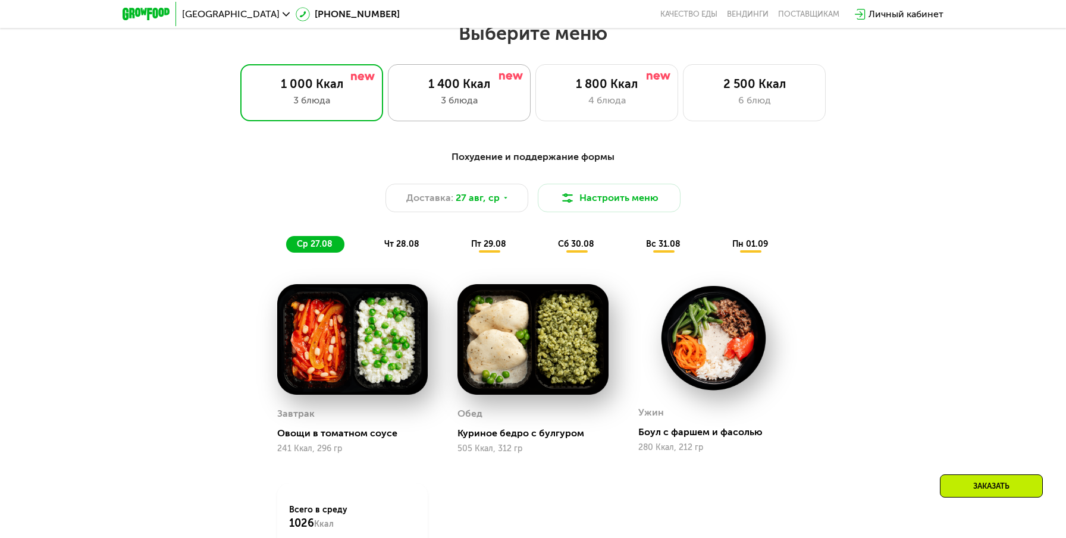
click at [535, 111] on div "1 400 Ккал 3 блюда" at bounding box center [606, 92] width 143 height 57
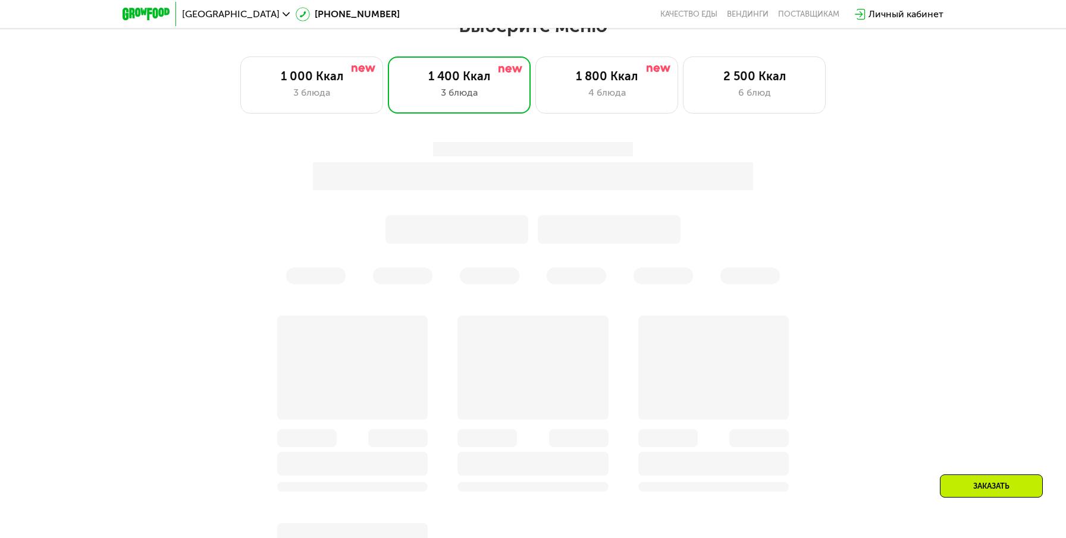
scroll to position [621, 0]
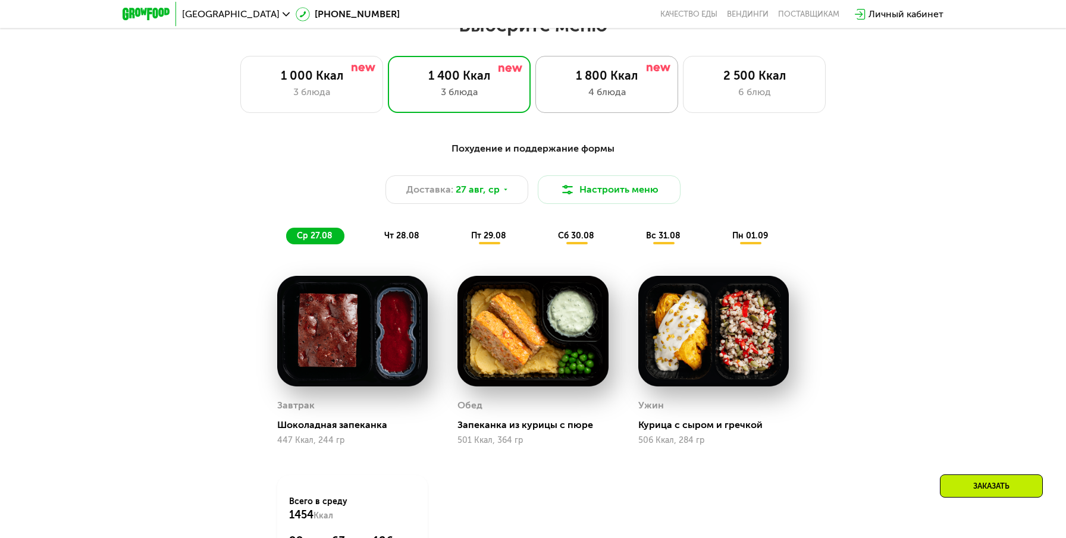
click at [623, 96] on div "4 блюда" at bounding box center [607, 92] width 118 height 14
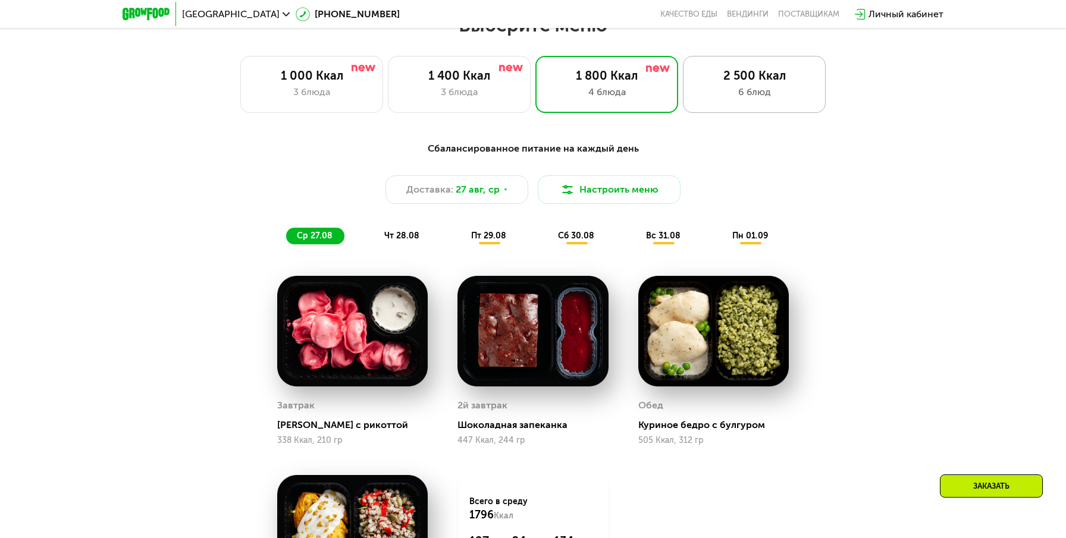
click at [745, 87] on div "6 блюд" at bounding box center [754, 92] width 118 height 14
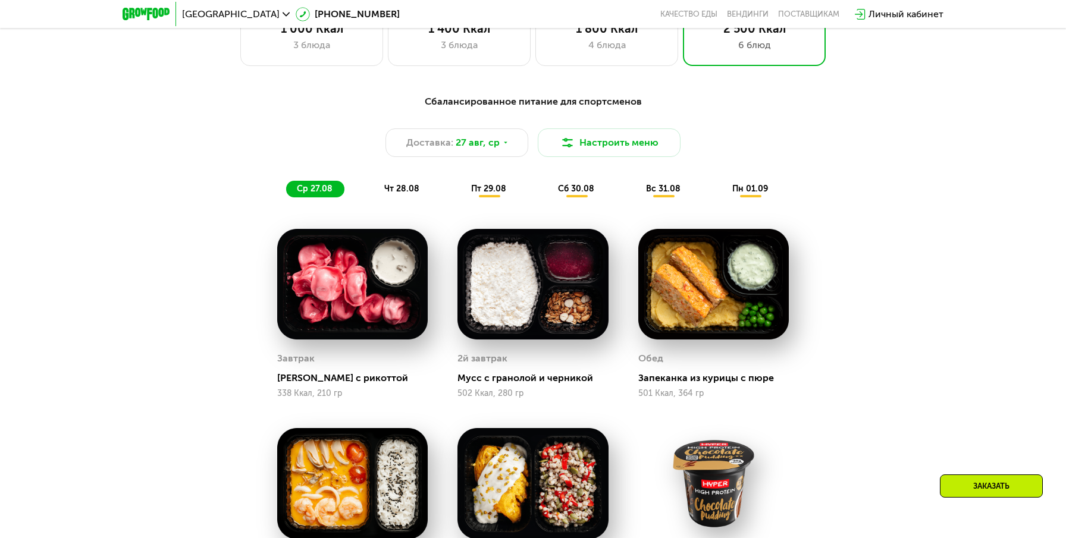
scroll to position [664, 0]
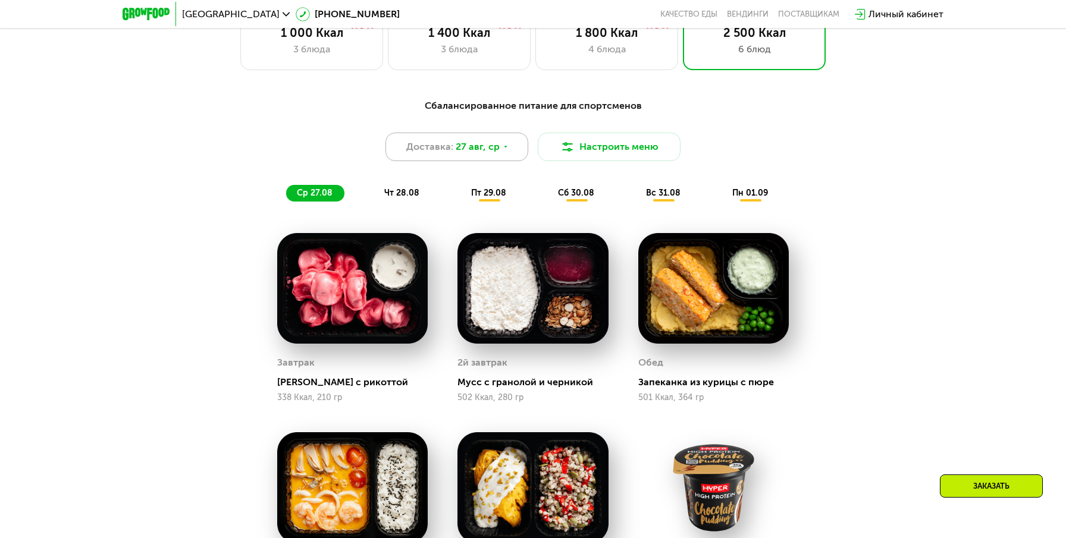
click at [496, 155] on div "Доставка: 27 авг, ср" at bounding box center [456, 147] width 143 height 29
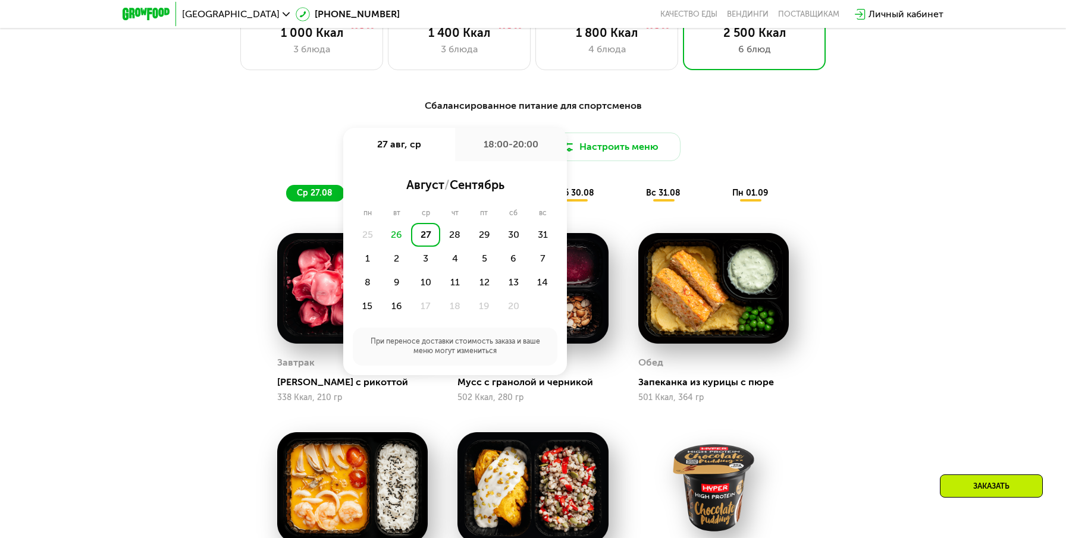
click at [178, 286] on div "Сбалансированное питание для спортсменов Доставка: 27 авг, ср 27 авг, ср 18:00-…" at bounding box center [533, 444] width 733 height 705
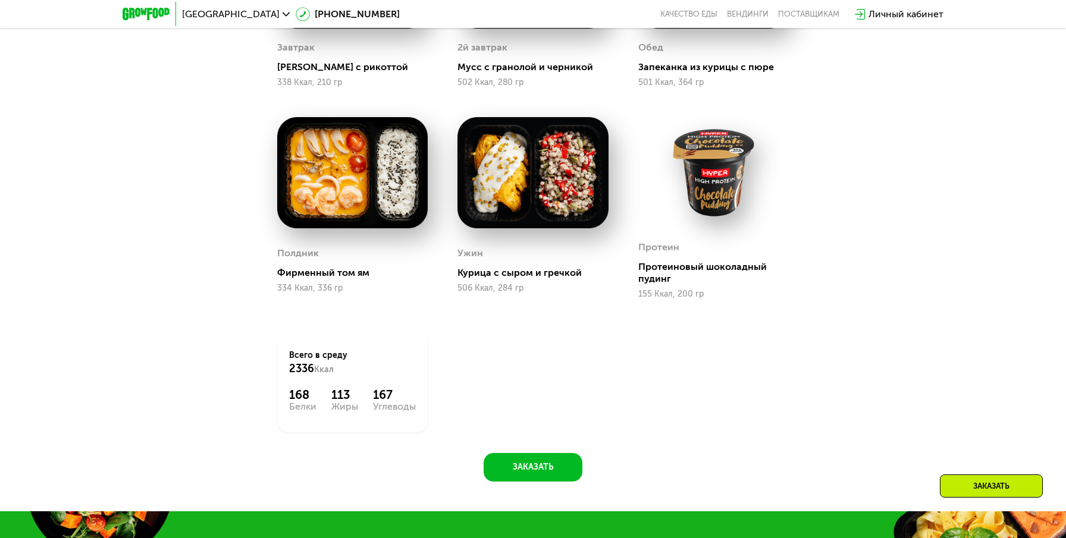
scroll to position [990, 0]
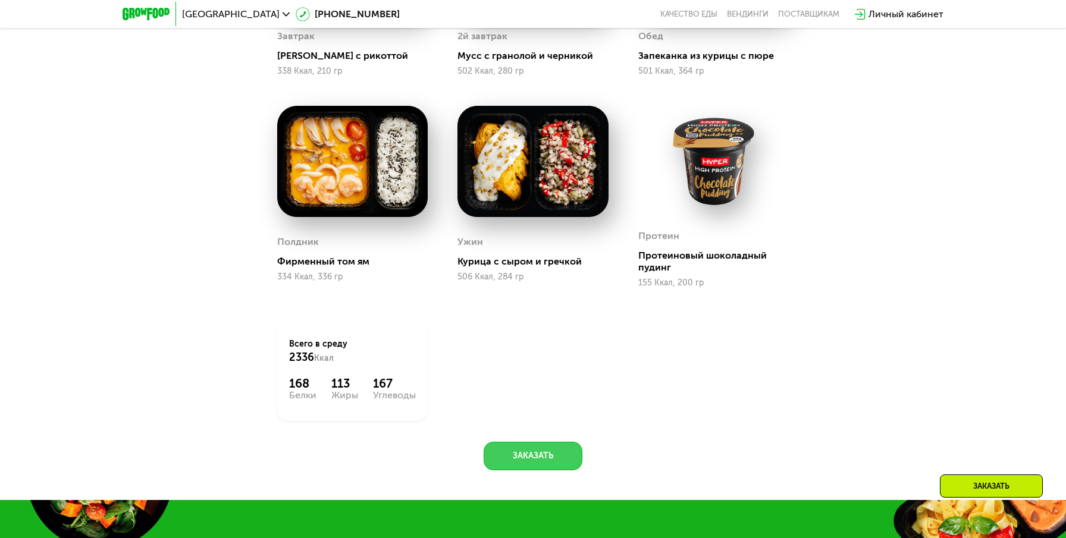
click at [534, 456] on button "Заказать" at bounding box center [533, 456] width 99 height 29
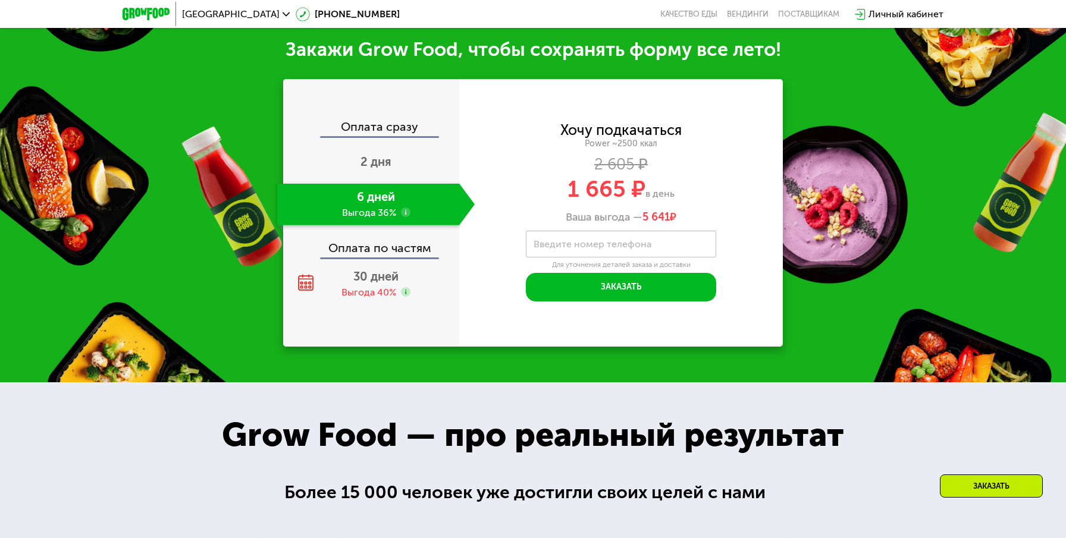
scroll to position [1489, 0]
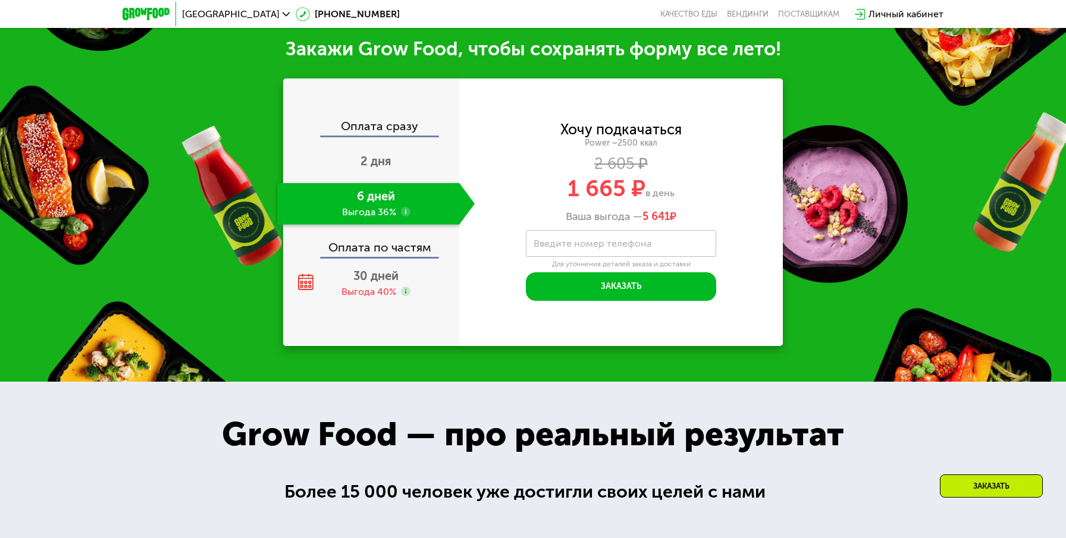
click at [613, 246] on label "Введите номер телефона" at bounding box center [593, 243] width 118 height 7
click at [613, 246] on input "Введите номер телефона" at bounding box center [621, 243] width 190 height 27
click at [381, 203] on div "6 дней Выгода 36%" at bounding box center [368, 204] width 182 height 42
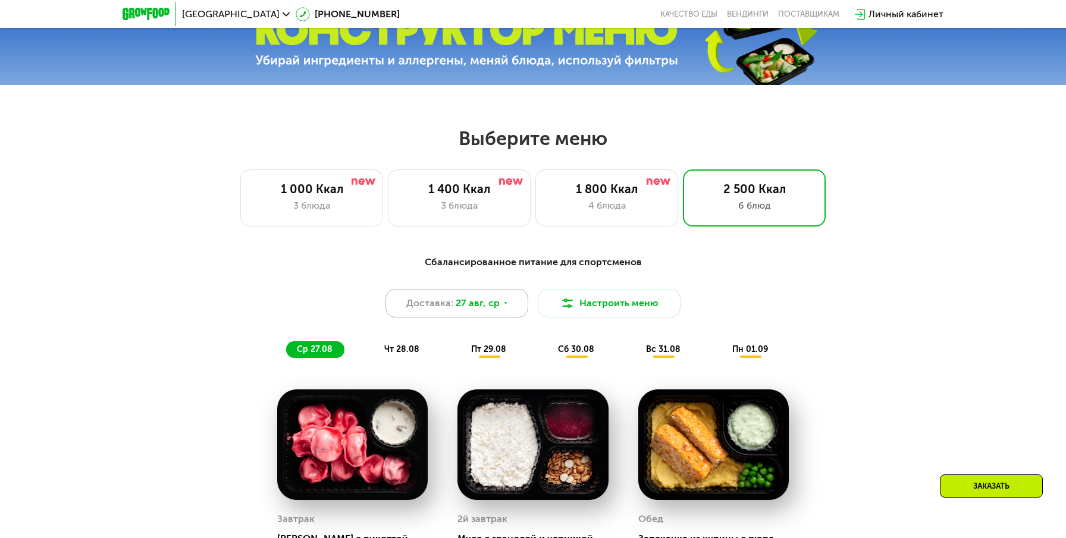
scroll to position [508, 0]
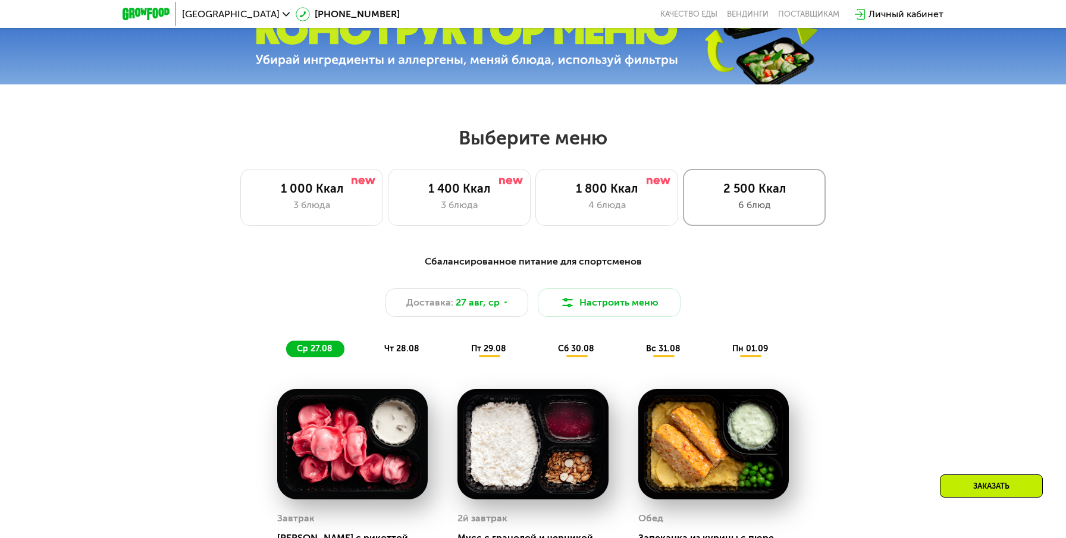
click at [773, 192] on div "2 500 Ккал" at bounding box center [754, 188] width 118 height 14
click at [476, 311] on div "Доставка: 27 авг, ср" at bounding box center [456, 302] width 143 height 29
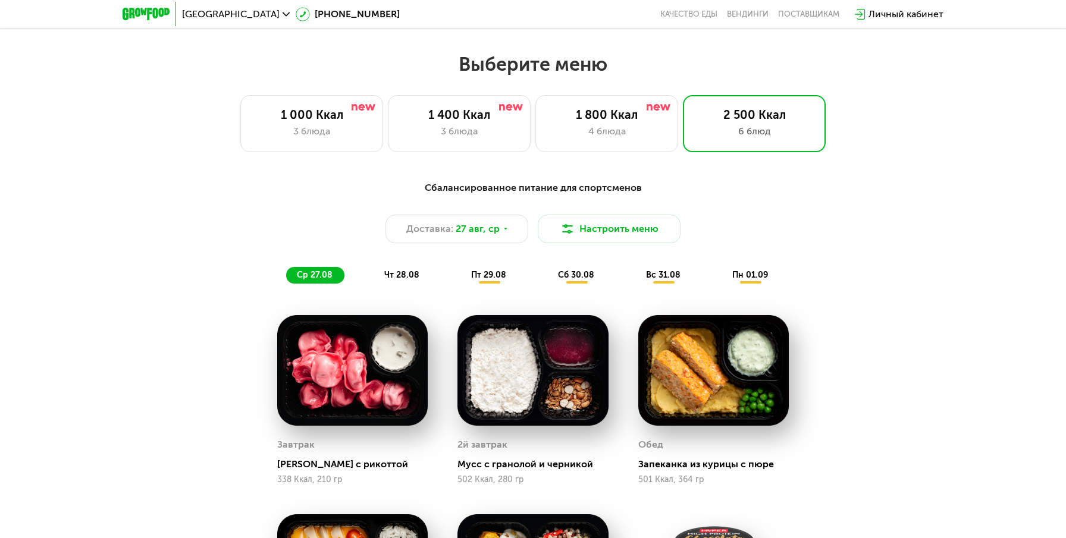
scroll to position [0, 0]
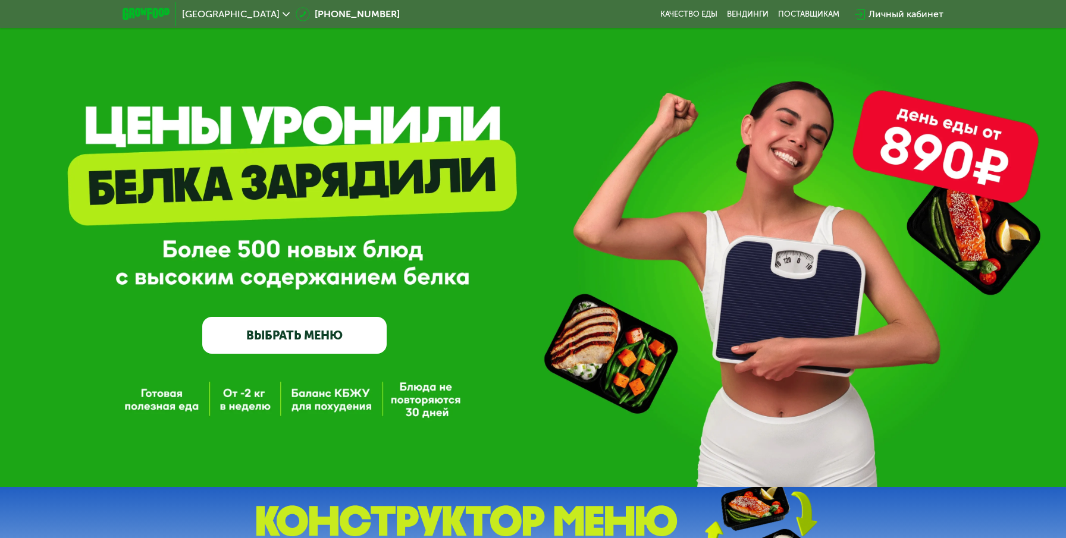
click at [276, 331] on link "ВЫБРАТЬ МЕНЮ" at bounding box center [294, 335] width 184 height 37
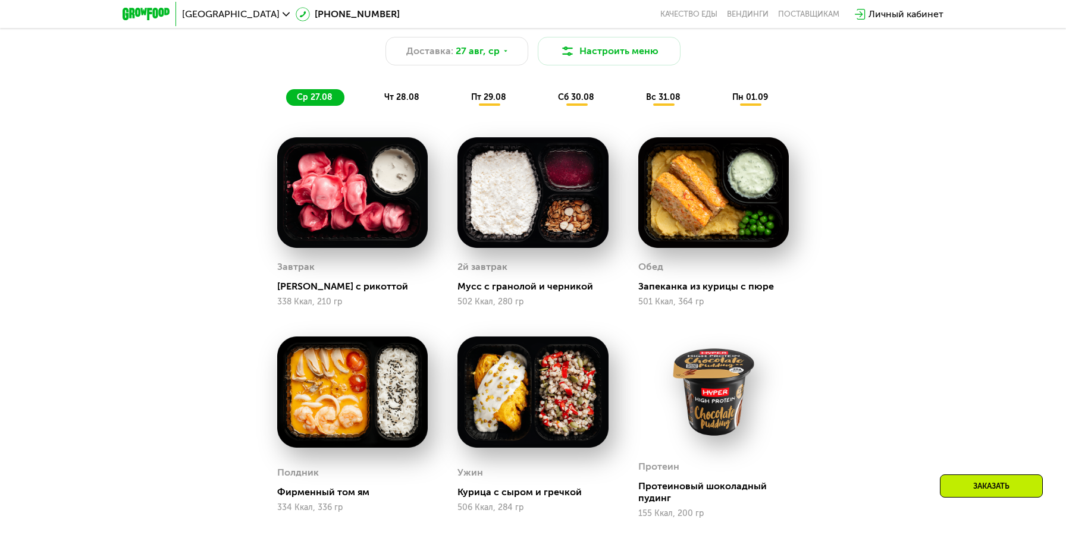
scroll to position [757, 0]
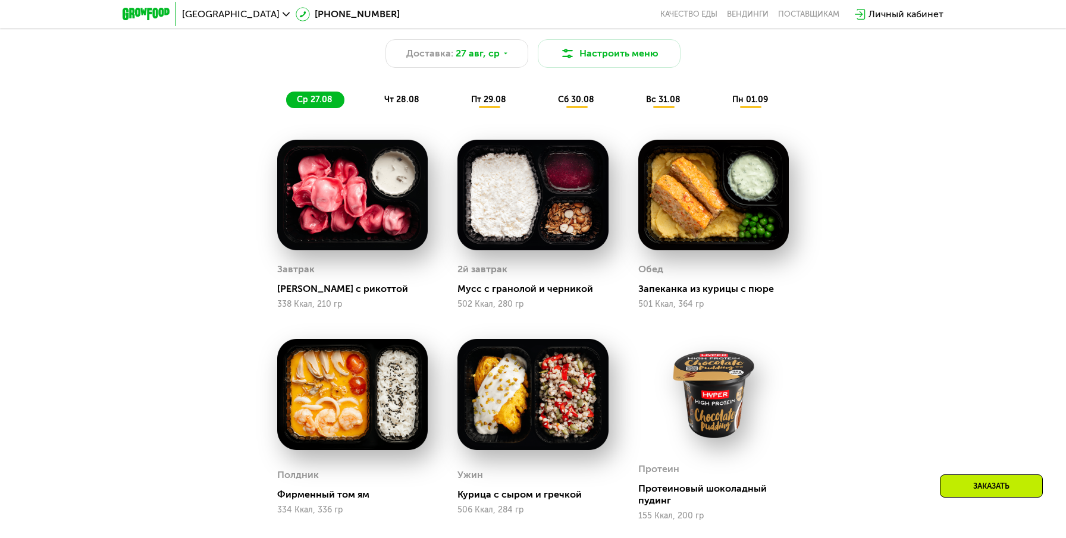
click at [460, 97] on div "чт 28.08" at bounding box center [489, 100] width 58 height 17
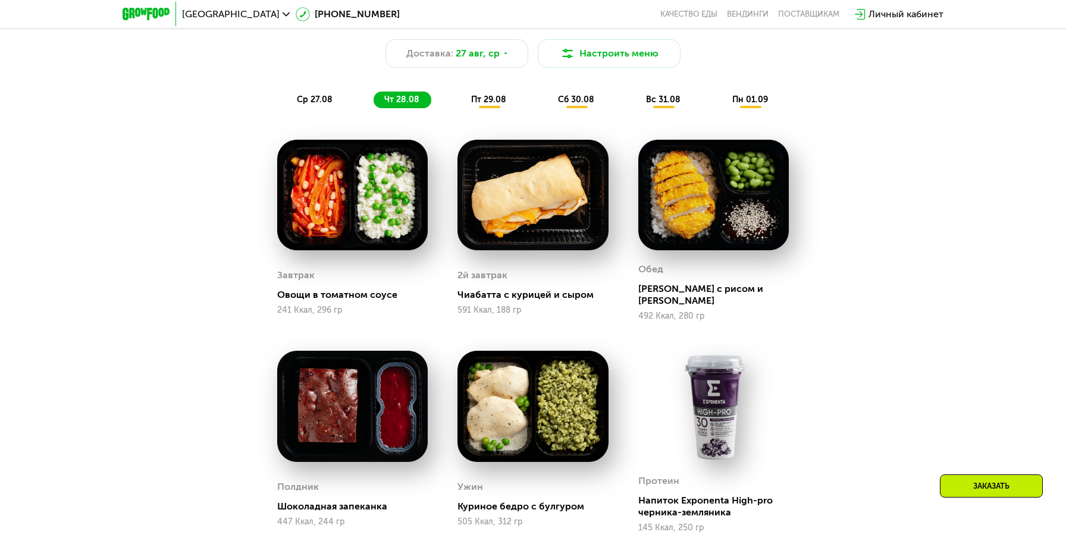
click at [547, 92] on div "пт 29.08" at bounding box center [576, 100] width 59 height 17
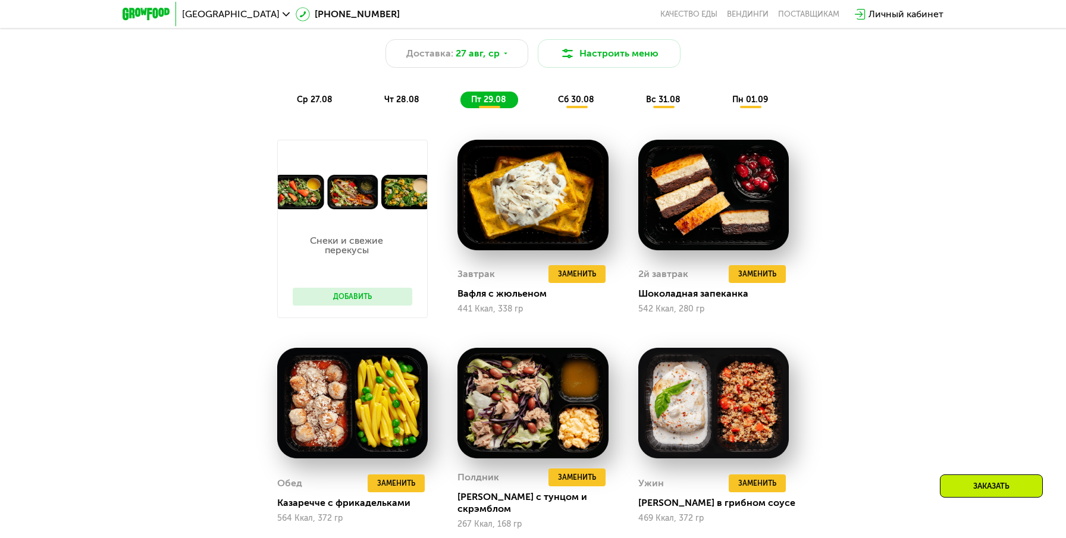
click at [575, 90] on div "Сбалансированное питание для спортсменов Доставка: 27 авг, ср Настроить меню ср…" at bounding box center [533, 56] width 704 height 103
click at [578, 102] on span "сб 30.08" at bounding box center [576, 100] width 36 height 10
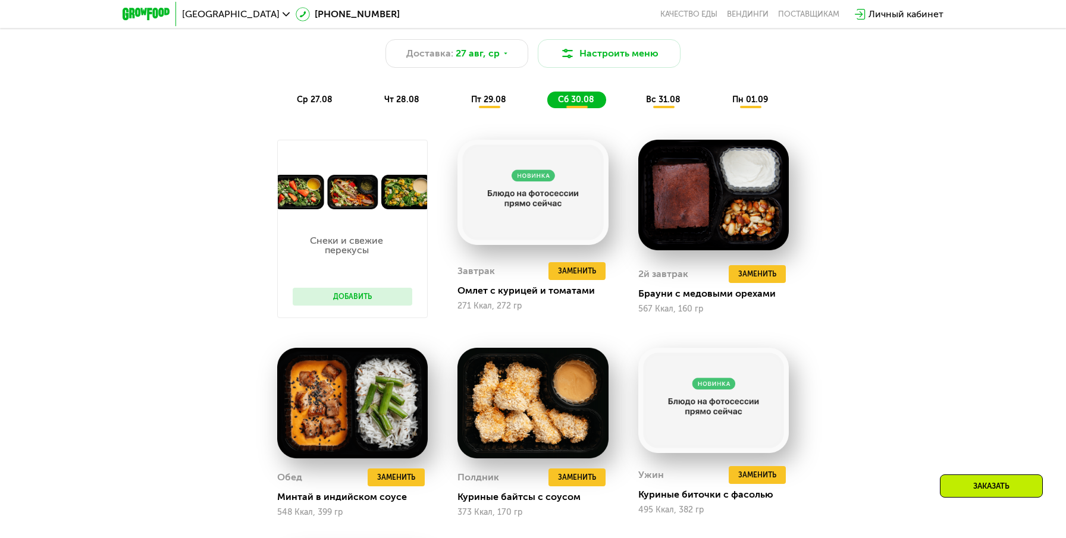
click at [675, 104] on span "вс 31.08" at bounding box center [663, 100] width 35 height 10
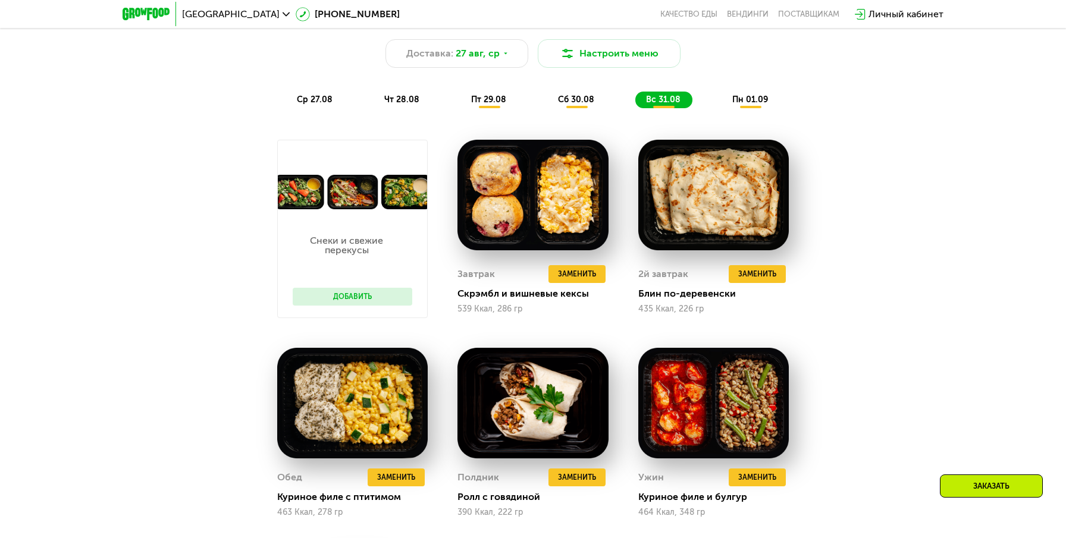
click at [744, 102] on span "пн 01.09" at bounding box center [750, 100] width 36 height 10
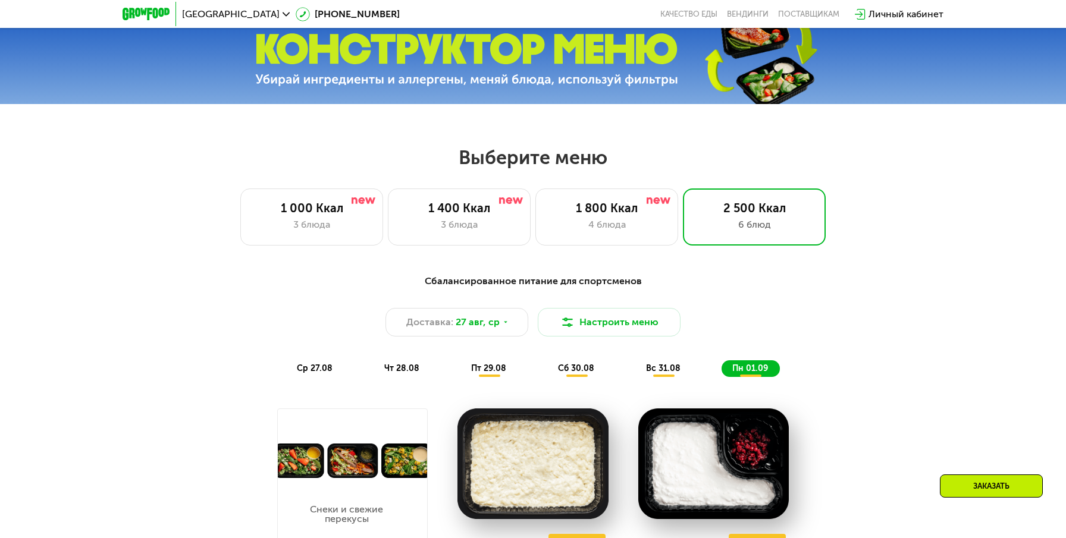
scroll to position [409, 0]
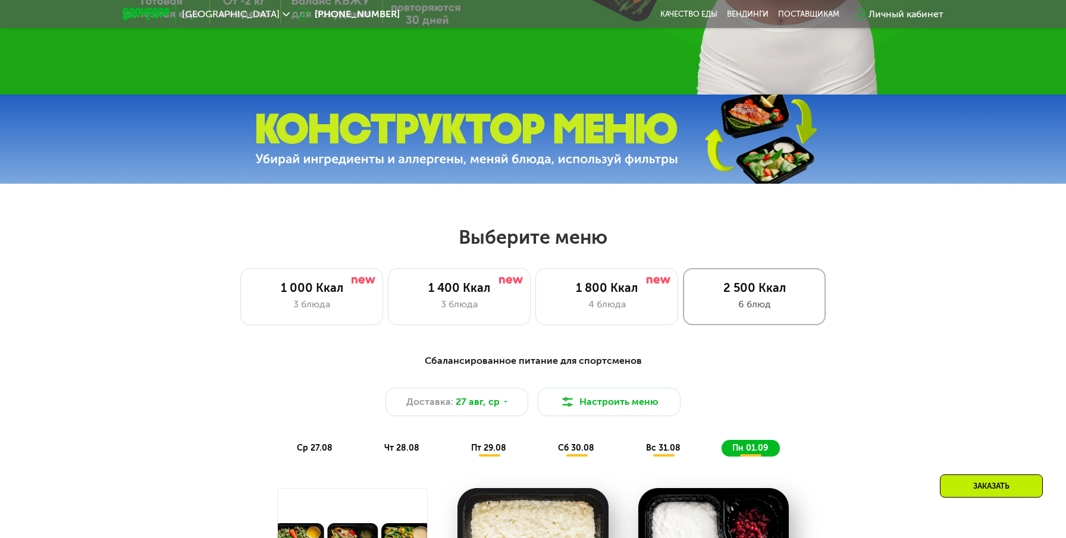
click at [746, 284] on div "2 500 Ккал" at bounding box center [754, 288] width 118 height 14
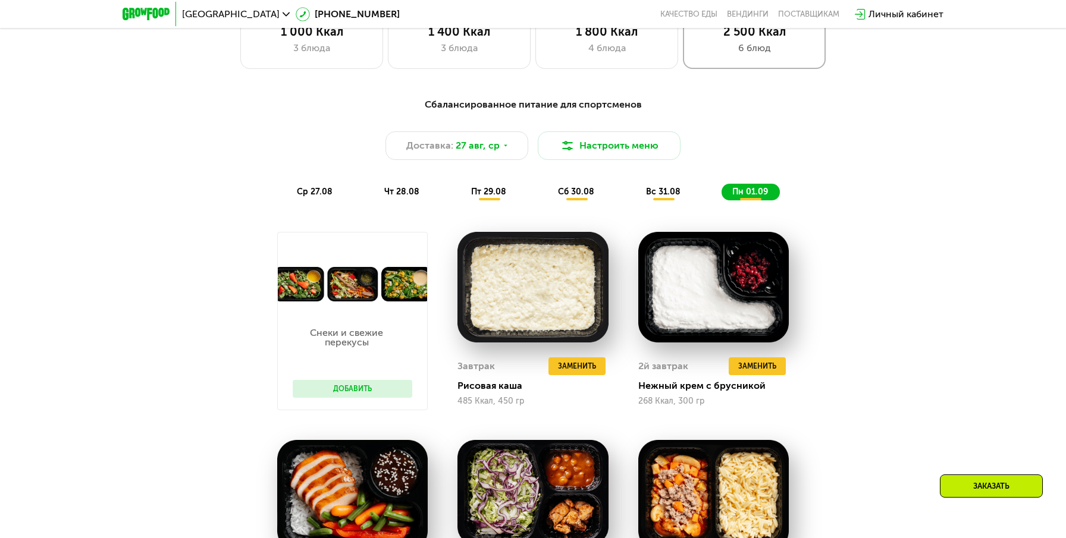
scroll to position [667, 0]
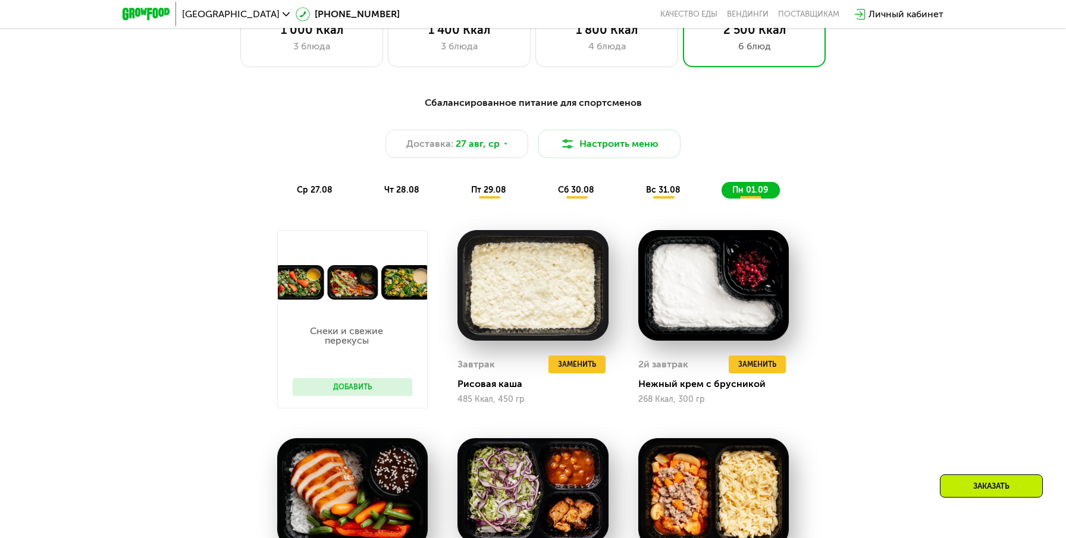
click at [579, 199] on div "Сбалансированное питание для спортсменов Доставка: 27 авг, ср Настроить меню ср…" at bounding box center [533, 147] width 719 height 117
click at [578, 188] on span "сб 30.08" at bounding box center [576, 190] width 36 height 10
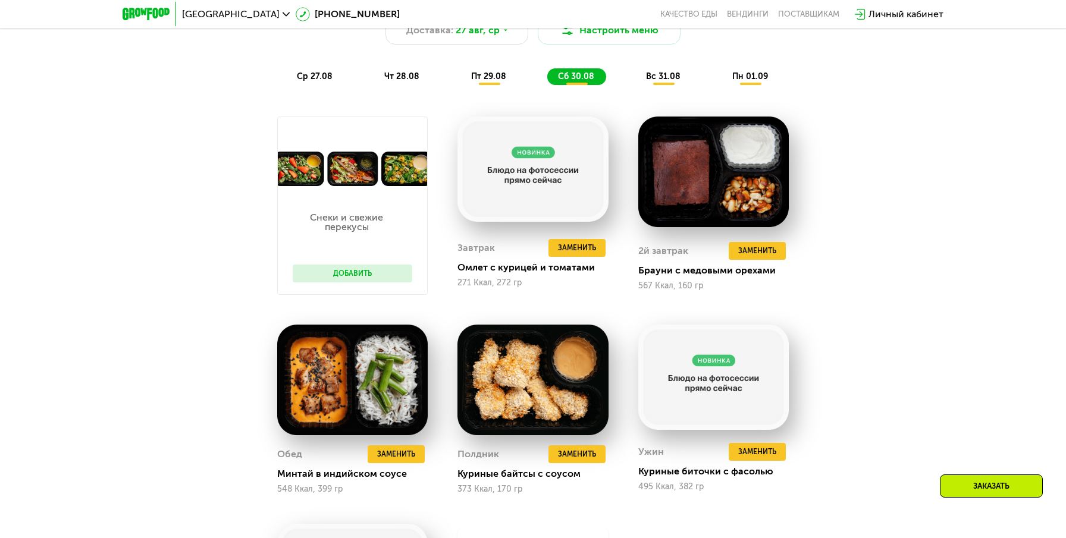
scroll to position [774, 0]
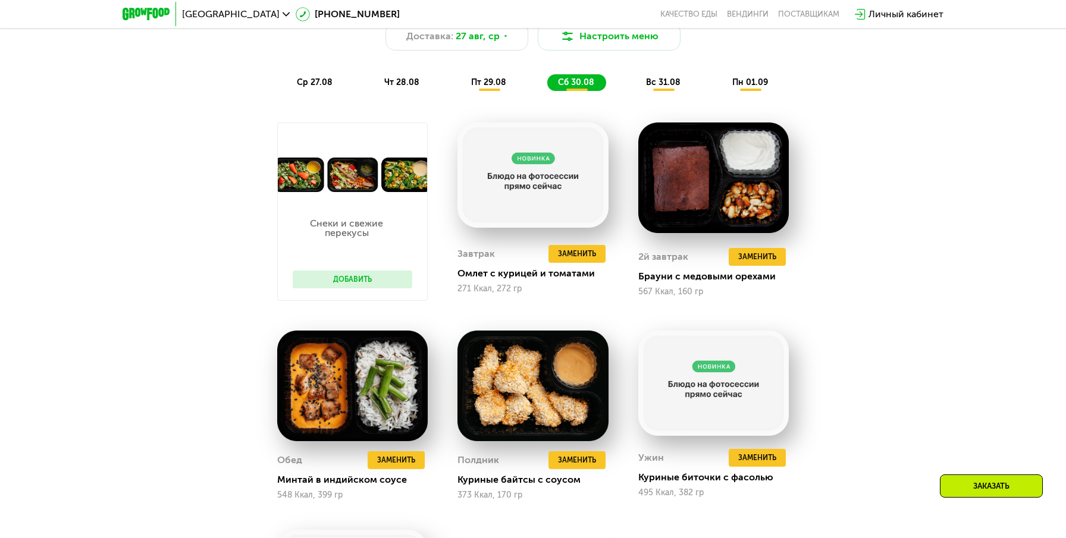
click at [483, 79] on span "пт 29.08" at bounding box center [488, 82] width 35 height 10
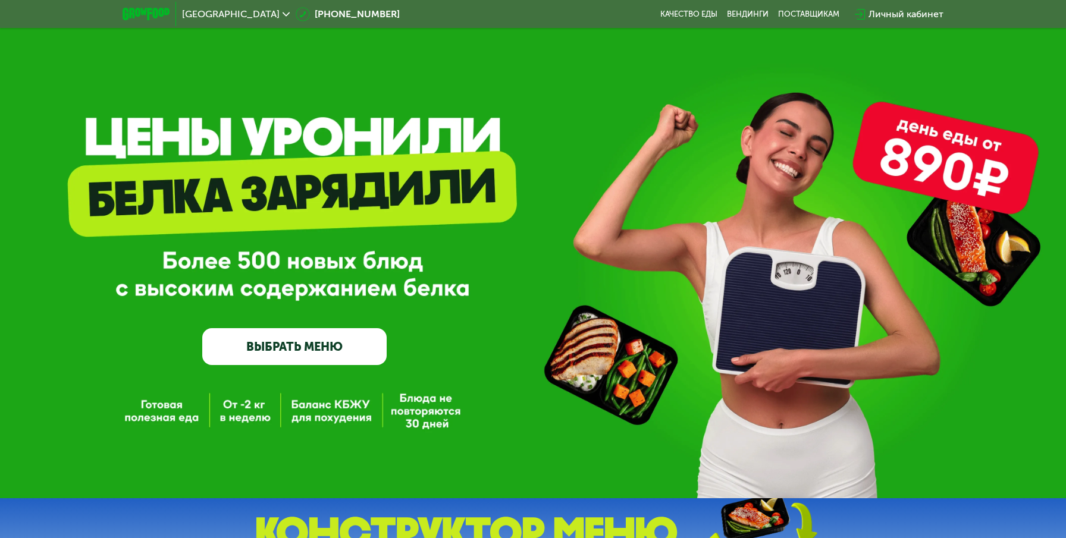
scroll to position [0, 0]
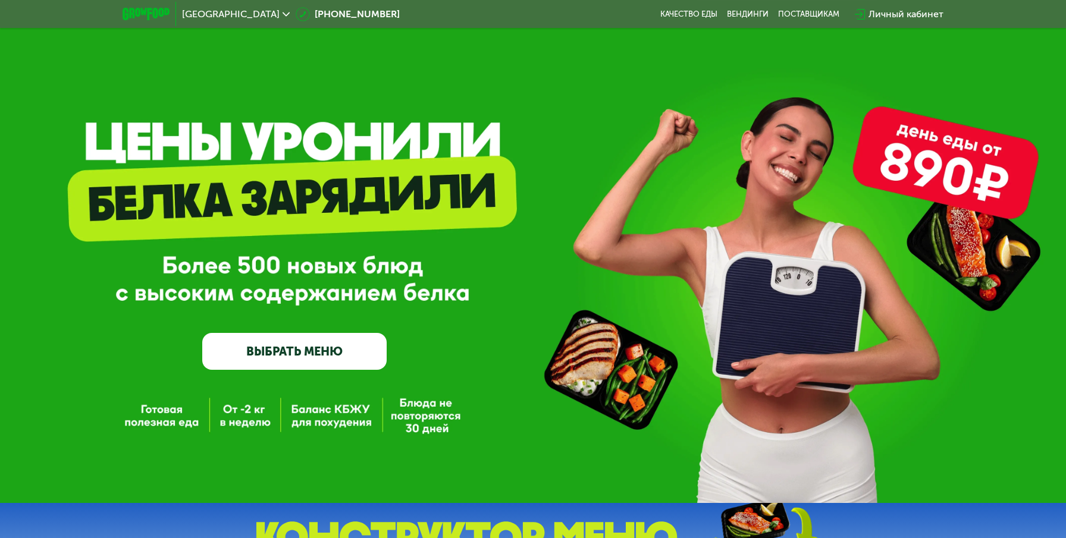
click at [140, 23] on div at bounding box center [146, 14] width 59 height 24
click at [140, 20] on div at bounding box center [146, 14] width 59 height 24
click at [140, 17] on img at bounding box center [146, 14] width 47 height 12
click at [288, 357] on link "ВЫБРАТЬ МЕНЮ" at bounding box center [294, 351] width 184 height 37
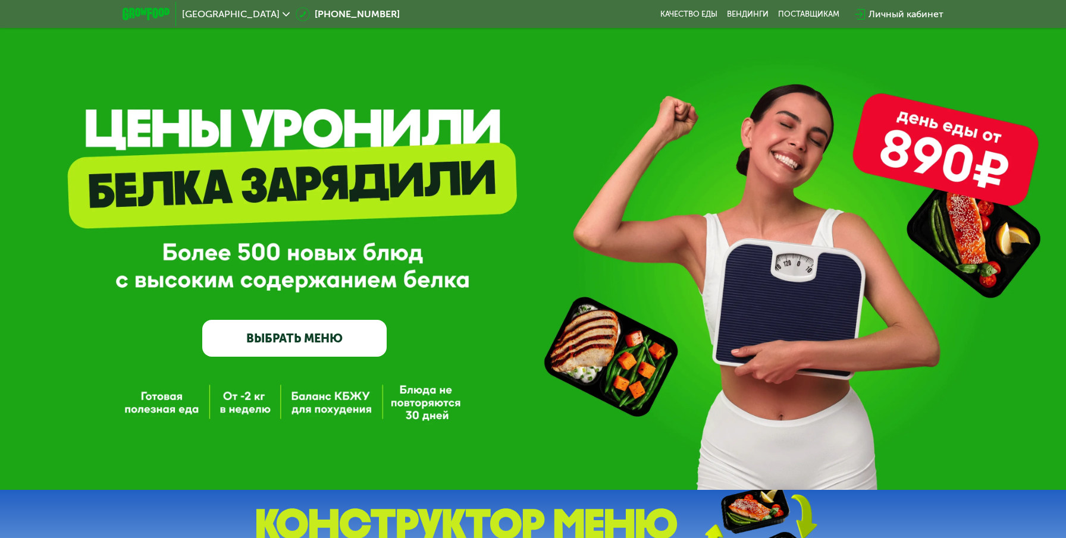
click at [293, 341] on link "ВЫБРАТЬ МЕНЮ" at bounding box center [294, 338] width 184 height 37
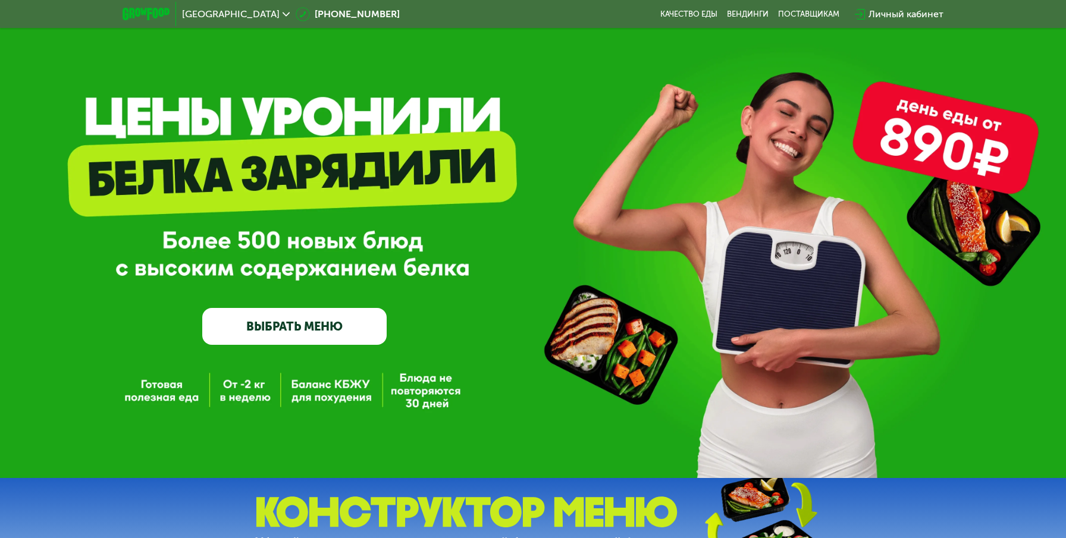
click at [293, 341] on link "ВЫБРАТЬ МЕНЮ" at bounding box center [294, 326] width 184 height 37
click at [299, 327] on link "ВЫБРАТЬ МЕНЮ" at bounding box center [294, 326] width 184 height 37
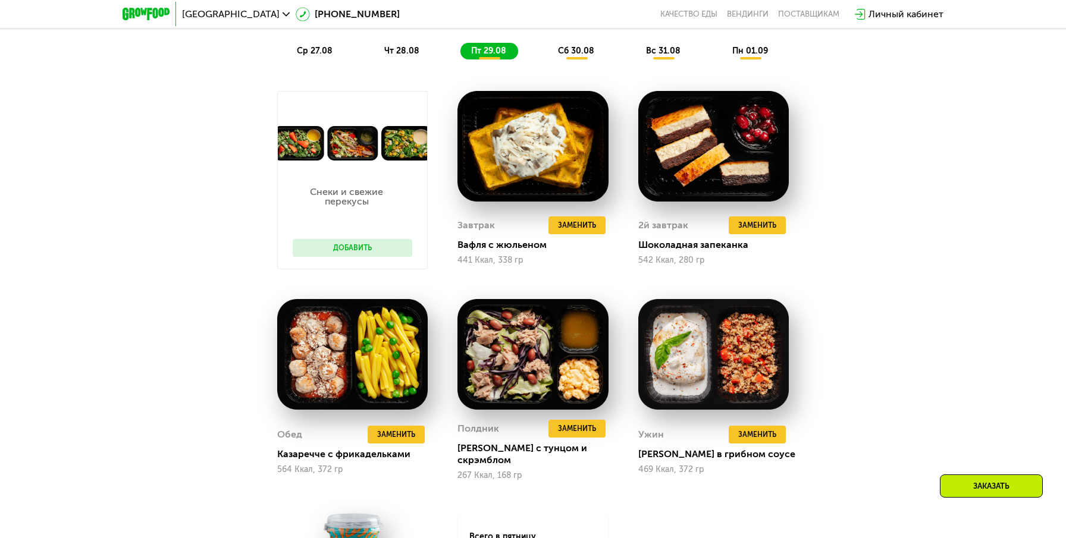
scroll to position [808, 0]
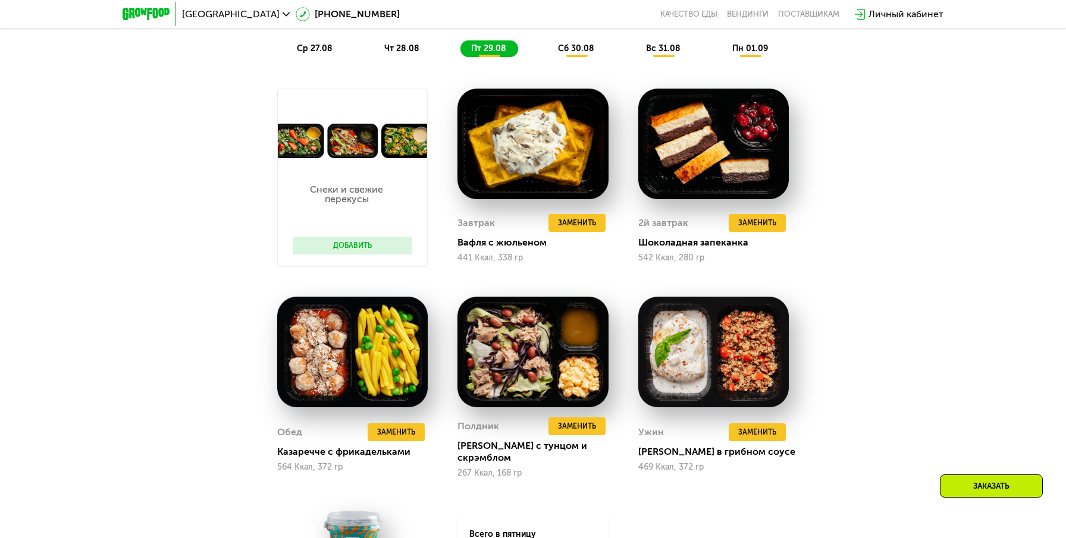
click at [574, 47] on span "сб 30.08" at bounding box center [576, 48] width 36 height 10
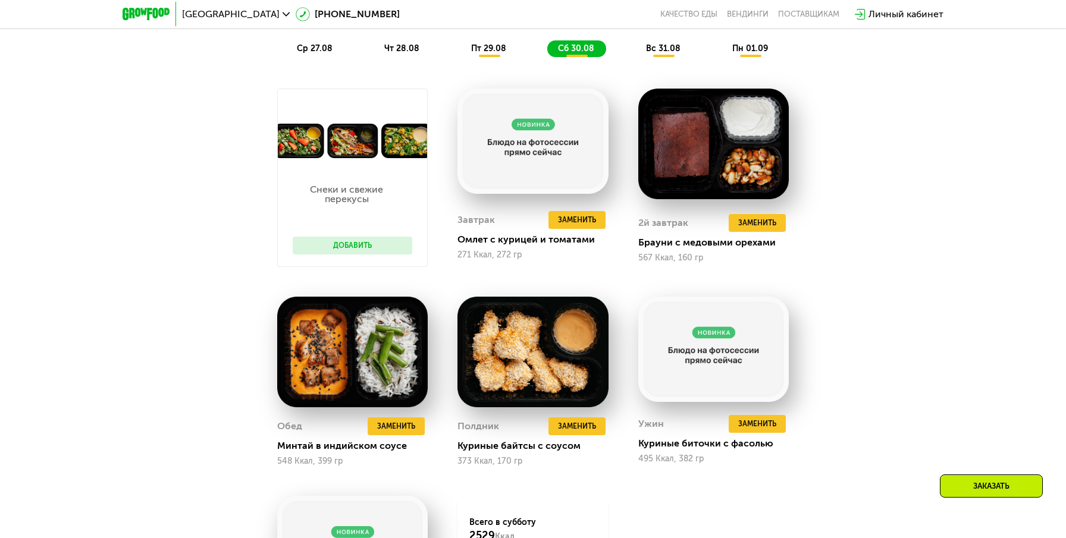
click at [676, 52] on span "вс 31.08" at bounding box center [663, 48] width 35 height 10
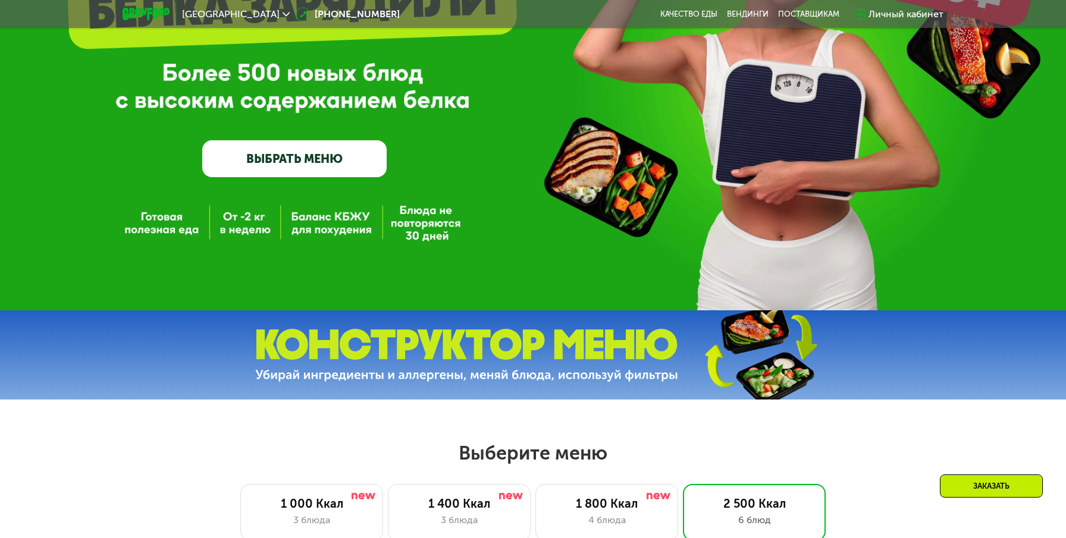
scroll to position [0, 0]
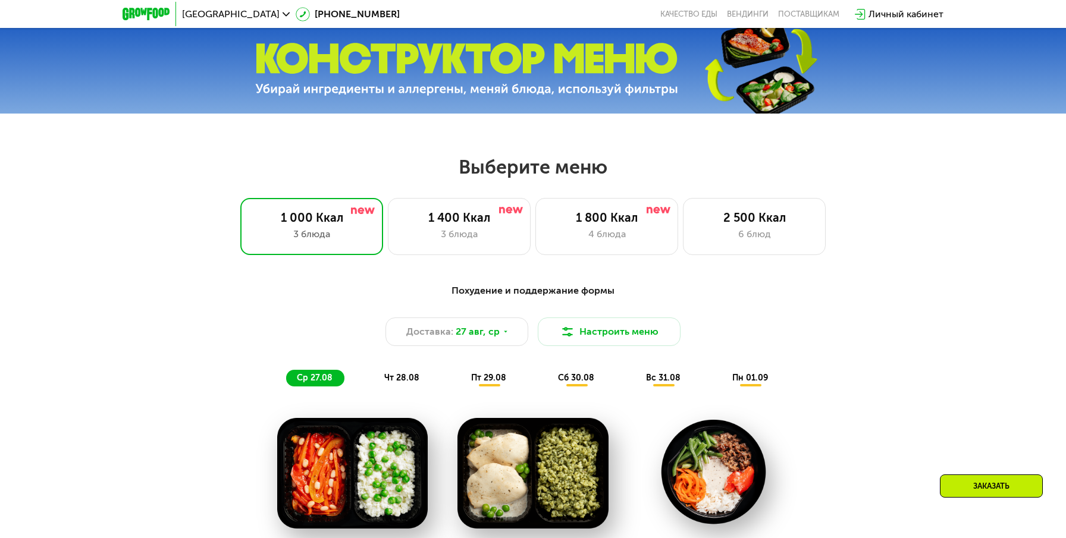
scroll to position [437, 0]
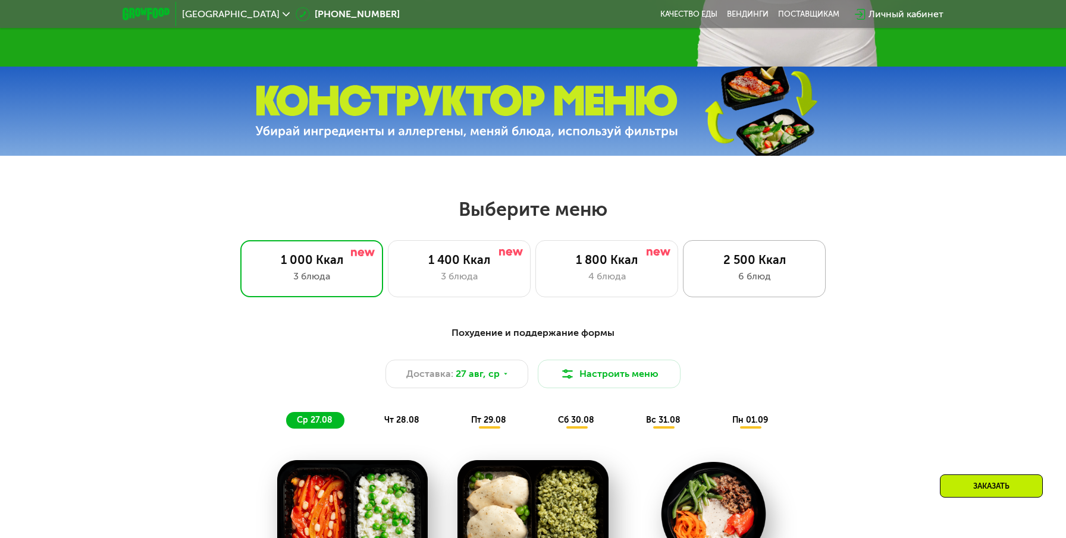
click at [760, 258] on div "2 500 Ккал" at bounding box center [754, 260] width 118 height 14
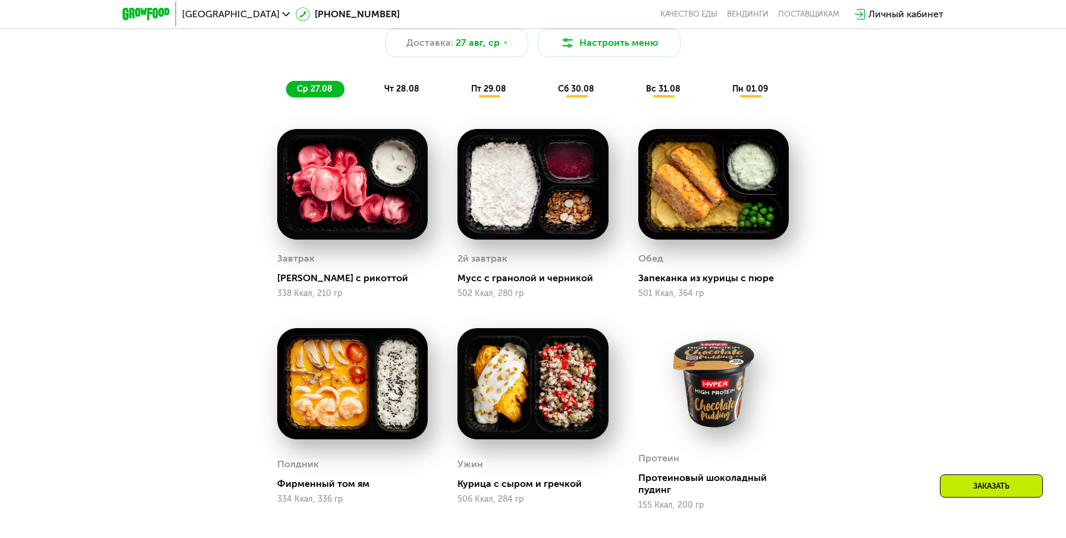
scroll to position [769, 0]
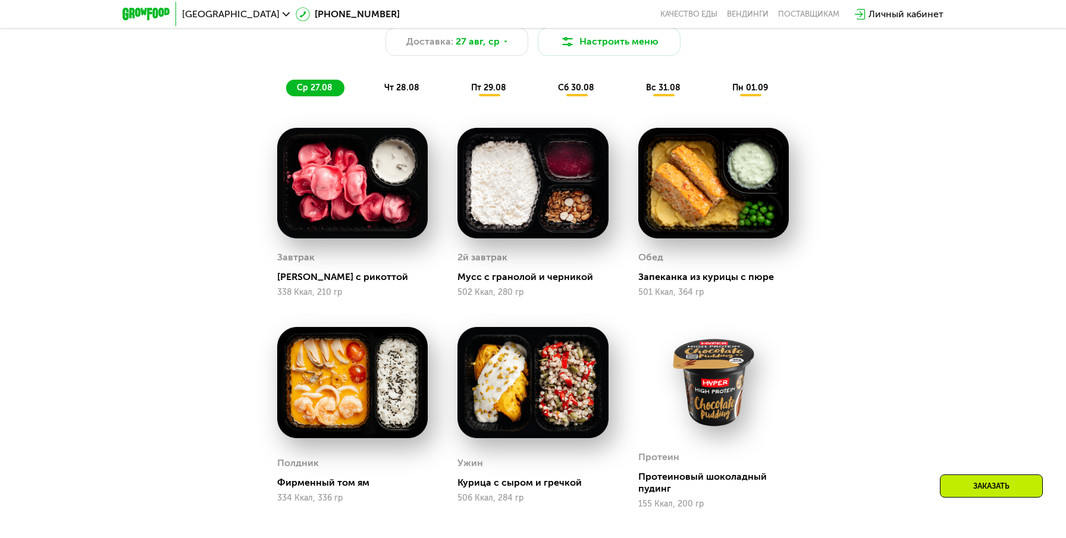
click at [396, 104] on div "Сбалансированное питание для спортсменов Доставка: 27 авг, ср Настроить меню ср…" at bounding box center [533, 44] width 719 height 117
click at [407, 88] on span "чт 28.08" at bounding box center [401, 88] width 35 height 10
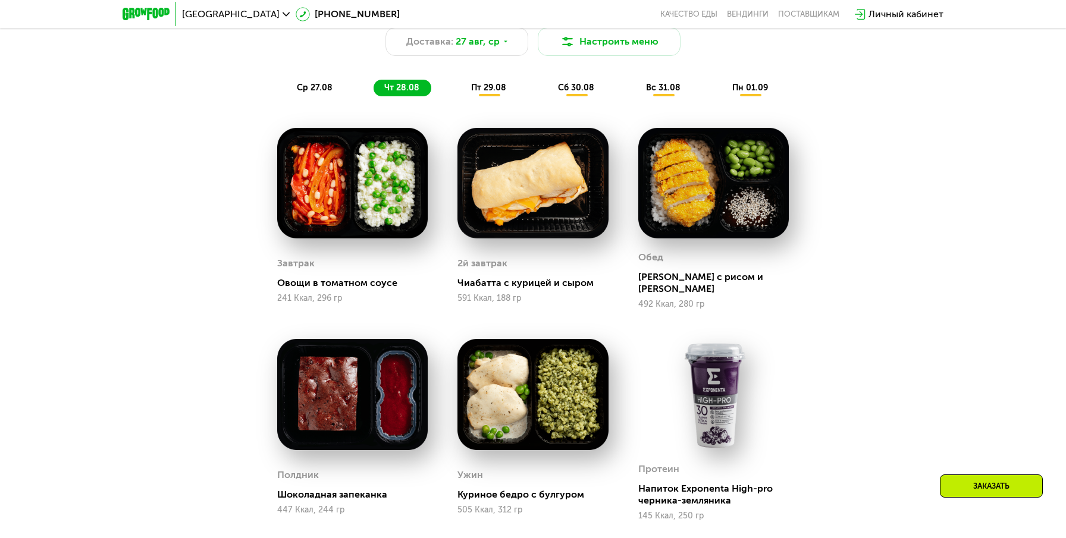
click at [499, 93] on span "пт 29.08" at bounding box center [488, 88] width 35 height 10
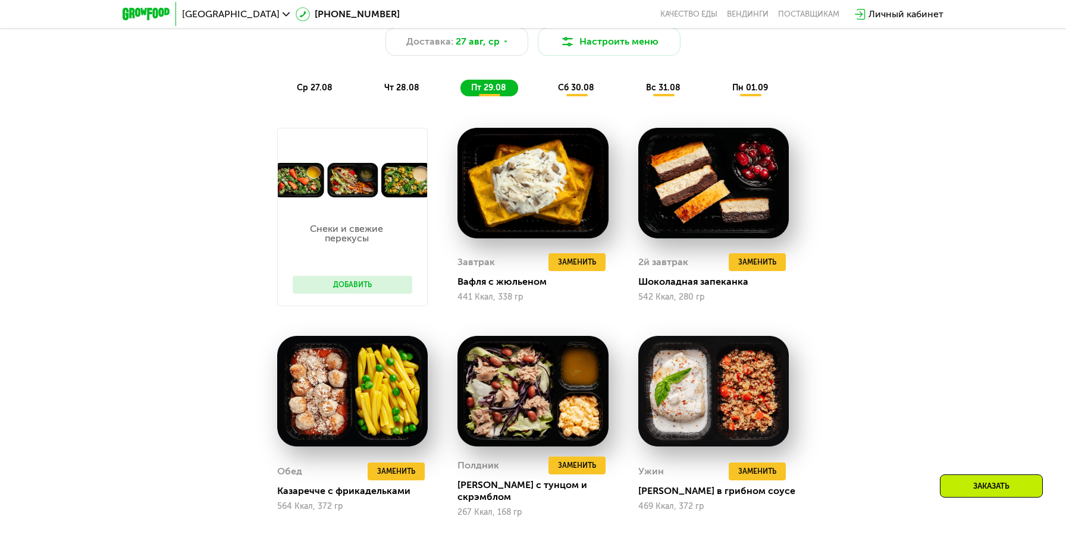
click at [581, 90] on span "сб 30.08" at bounding box center [576, 88] width 36 height 10
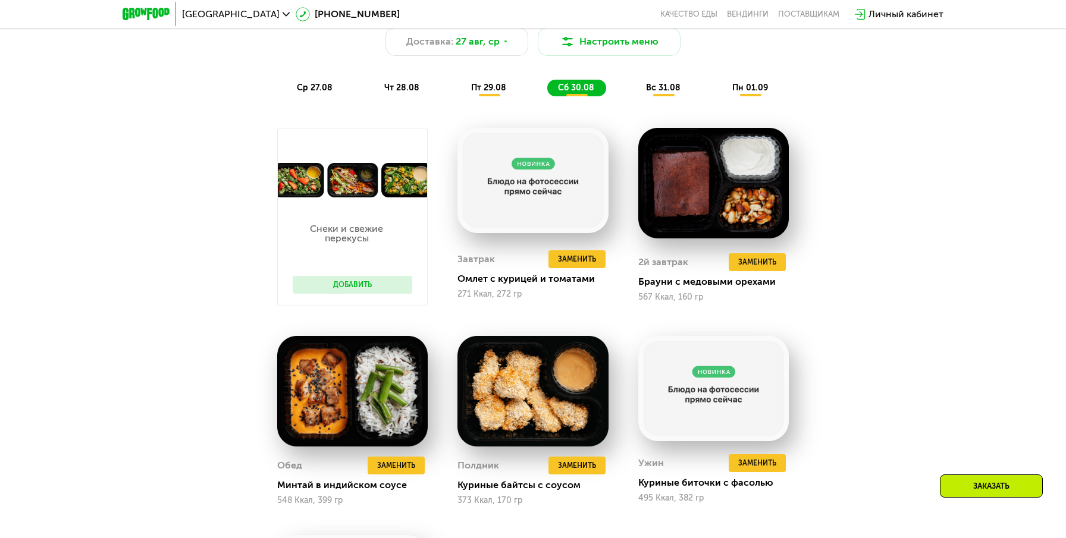
click at [722, 90] on div "вс 31.08" at bounding box center [751, 88] width 58 height 17
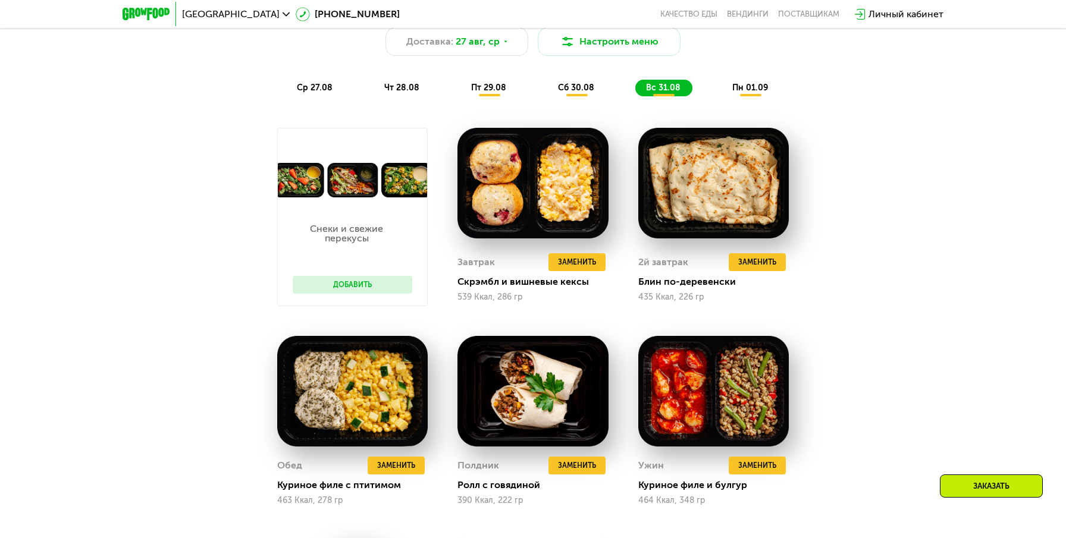
click at [743, 89] on span "пн 01.09" at bounding box center [750, 88] width 36 height 10
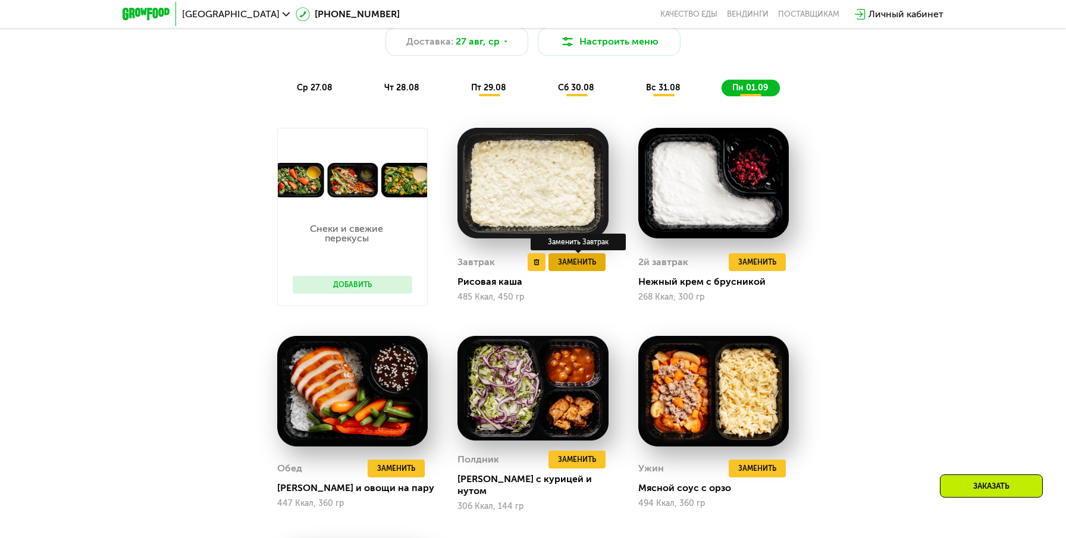
click at [581, 258] on span "Заменить" at bounding box center [577, 262] width 38 height 12
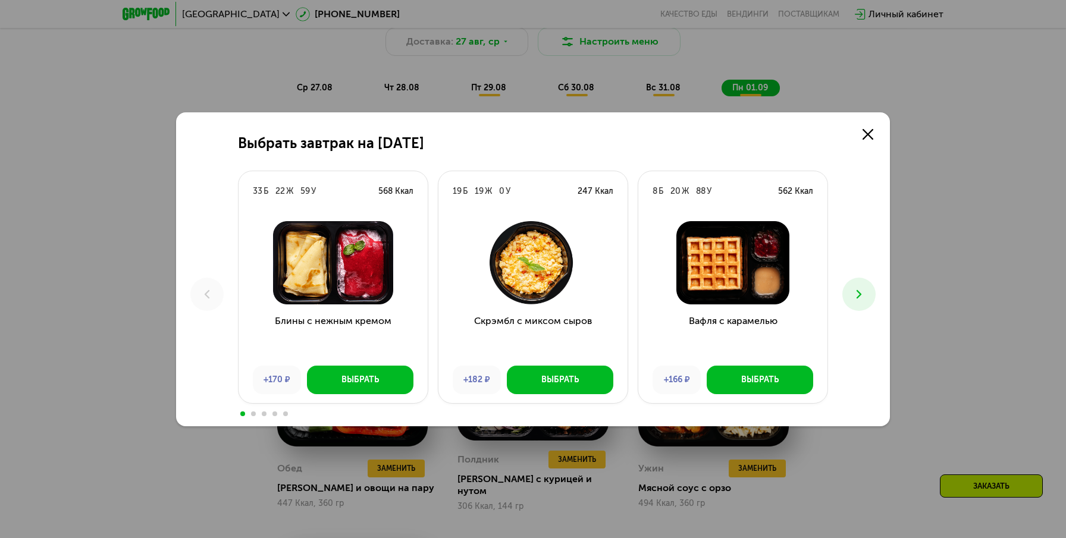
click at [938, 169] on div "Выбрать завтрак на [DATE] Б 22 Ж 59 У 568 Ккал Блины с нежным кремом +170 ₽ Выб…" at bounding box center [533, 269] width 1066 height 538
click at [864, 137] on use at bounding box center [868, 134] width 11 height 11
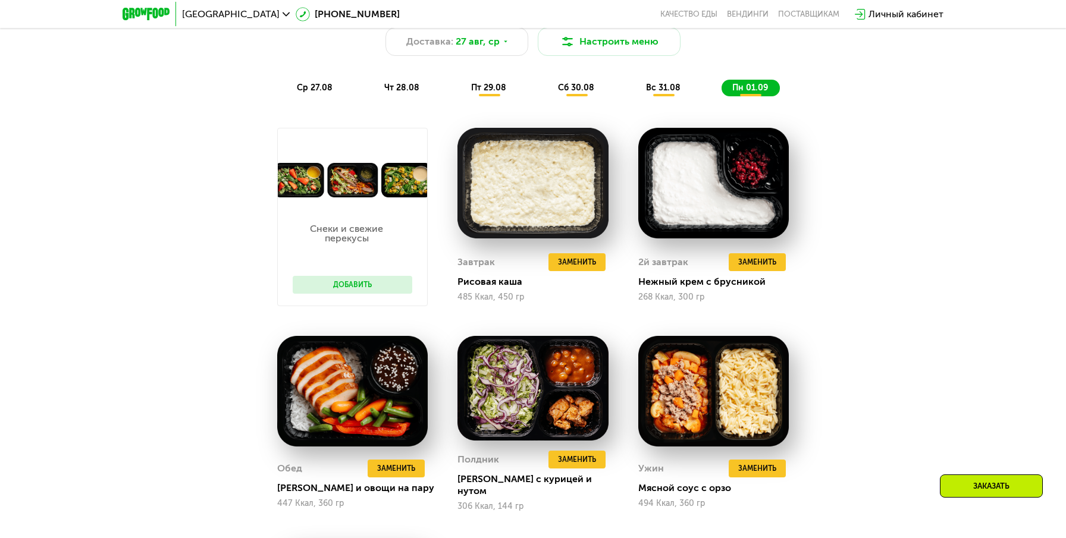
click at [302, 90] on span "ср 27.08" at bounding box center [315, 88] width 36 height 10
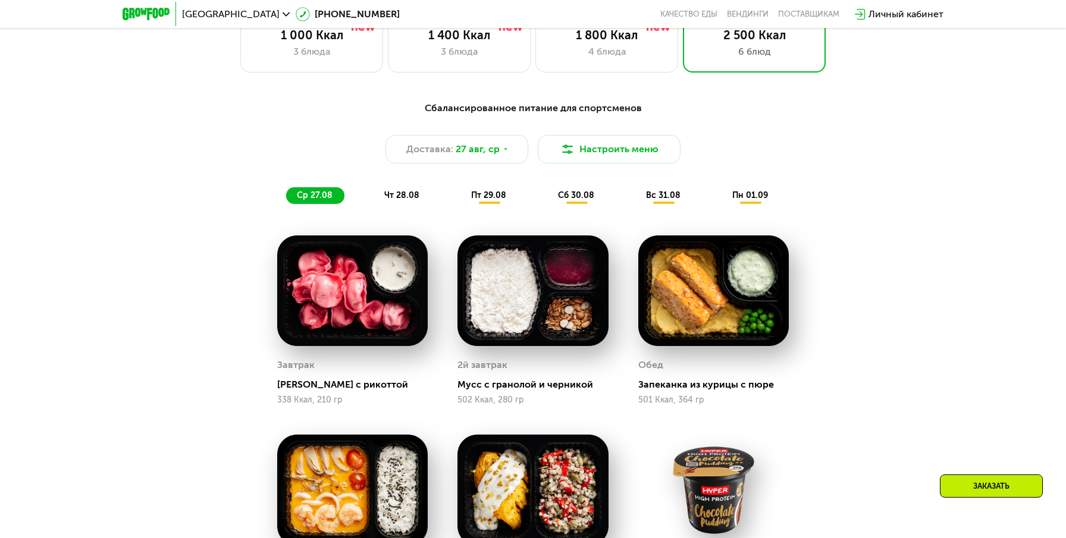
scroll to position [661, 0]
click at [478, 150] on span "27 авг, ср" at bounding box center [478, 150] width 44 height 14
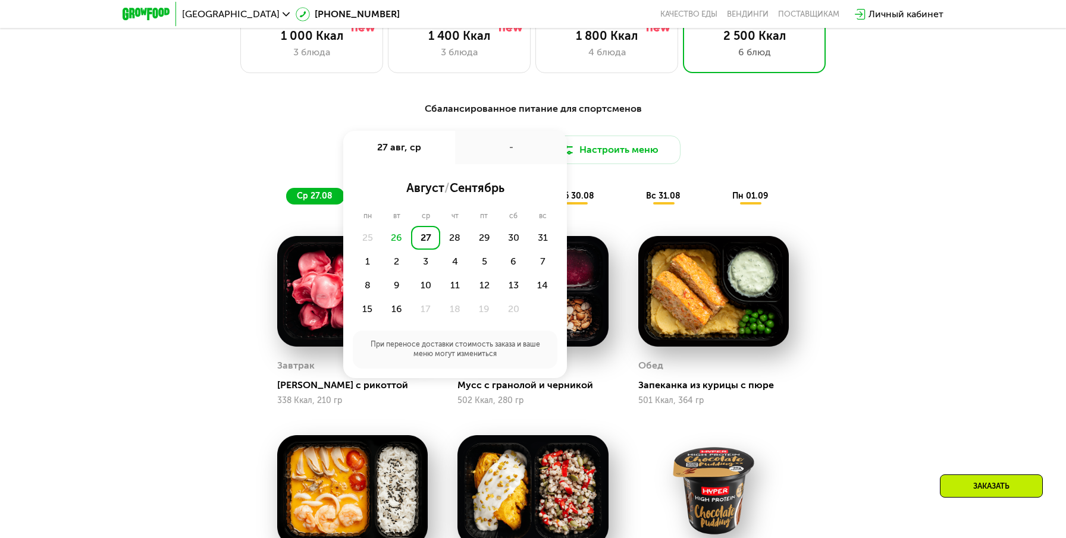
click at [396, 237] on div "26" at bounding box center [396, 238] width 29 height 24
click at [395, 237] on div "26" at bounding box center [396, 238] width 29 height 24
click at [228, 241] on div "Сбалансированное питание для спортсменов Доставка: [DATE] авг, ср - август / се…" at bounding box center [533, 447] width 733 height 705
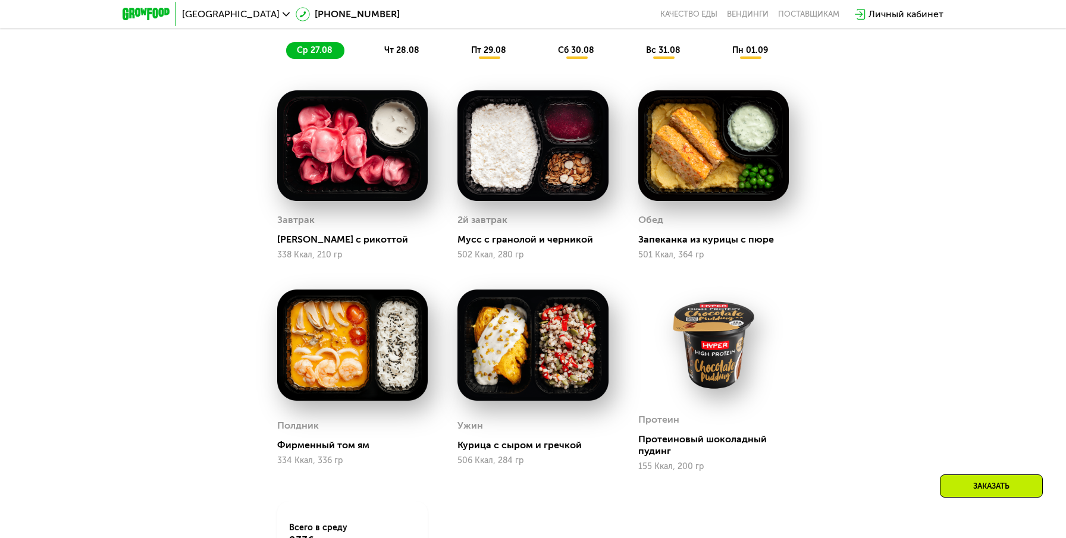
scroll to position [808, 0]
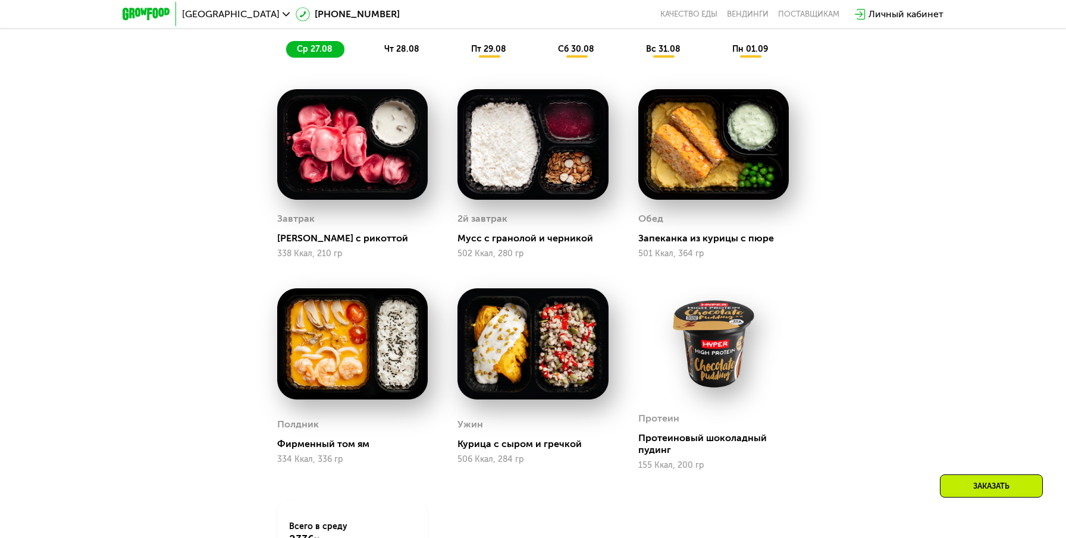
click at [722, 357] on img at bounding box center [713, 343] width 150 height 111
click at [704, 327] on img at bounding box center [713, 343] width 150 height 111
click at [415, 58] on div "Сбалансированное питание для спортсменов Доставка: 27 авг, ср Настроить меню ср…" at bounding box center [533, 6] width 719 height 117
click at [409, 52] on span "чт 28.08" at bounding box center [401, 49] width 35 height 10
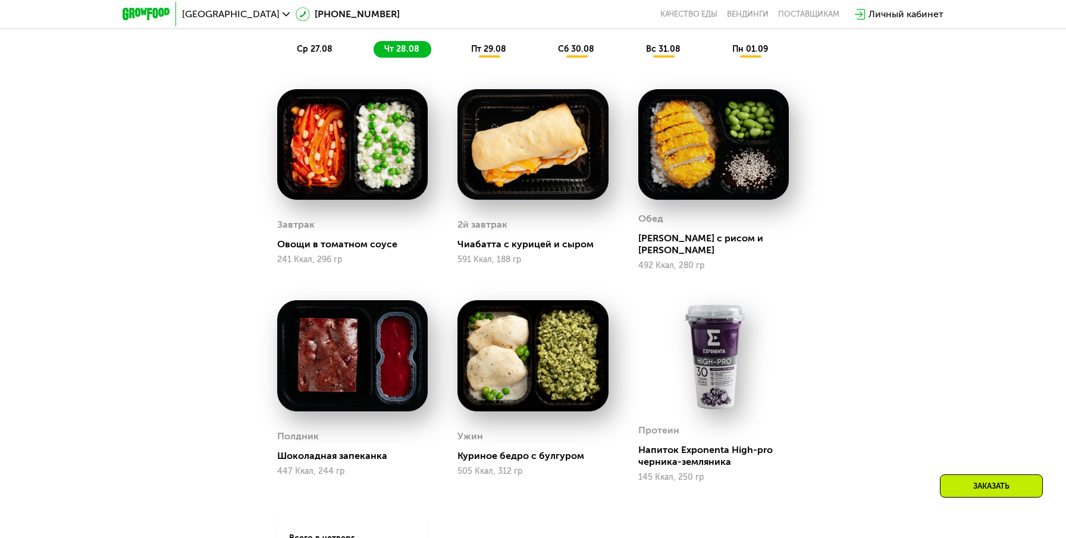
click at [486, 46] on span "пт 29.08" at bounding box center [488, 49] width 35 height 10
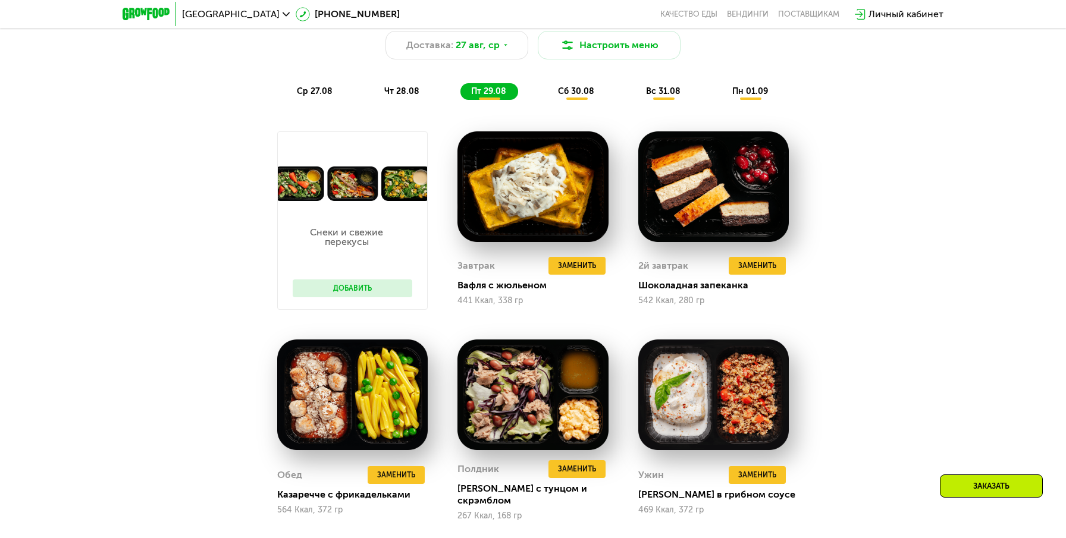
scroll to position [765, 0]
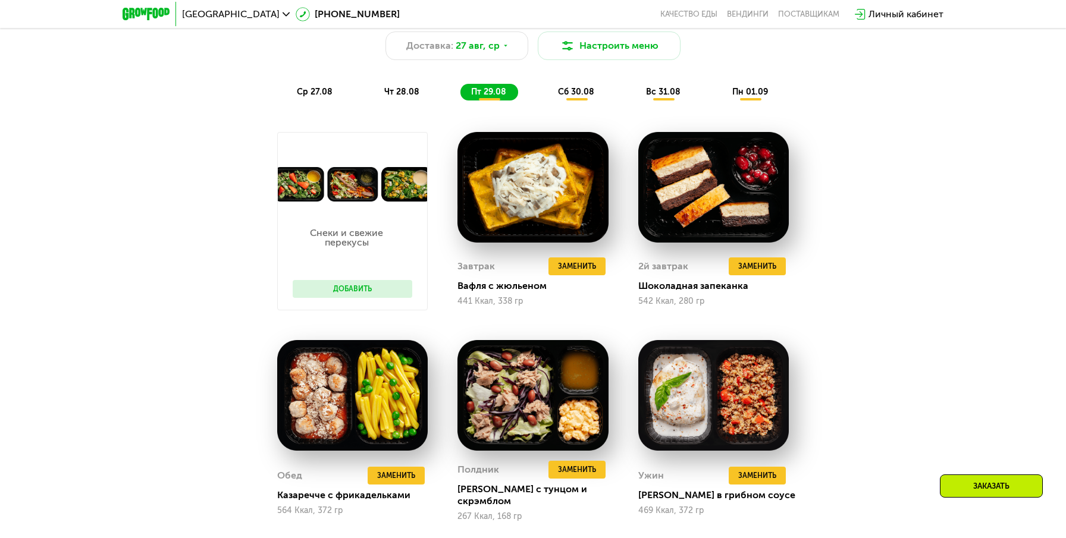
click at [348, 291] on button "Добавить" at bounding box center [353, 289] width 120 height 18
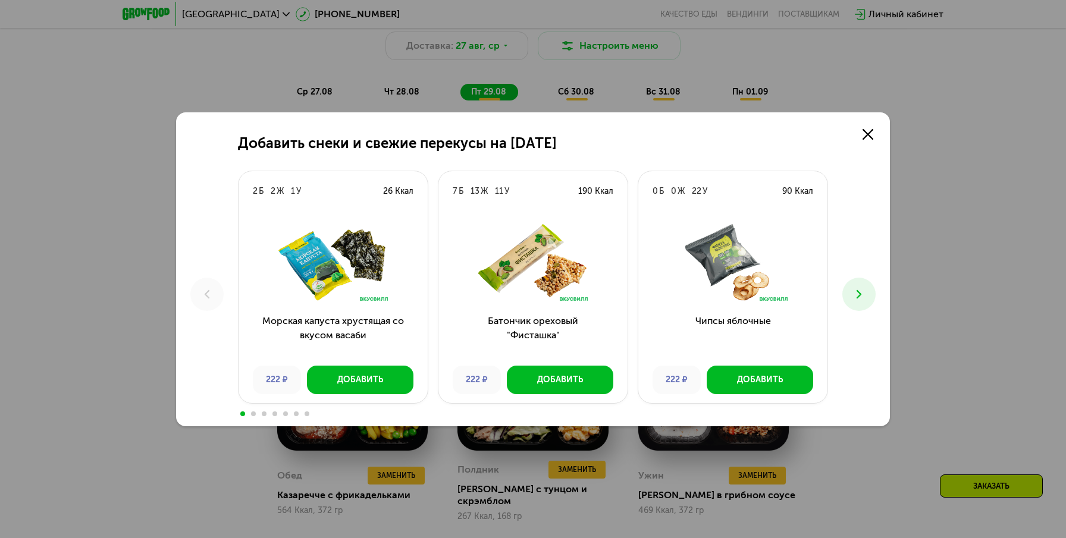
click at [142, 291] on div "Добавить снеки и свежие перекусы на [DATE] 2 Б 2 Ж 1 У 26 Ккал Морская капуста …" at bounding box center [533, 269] width 1066 height 538
click at [864, 131] on icon at bounding box center [868, 134] width 11 height 11
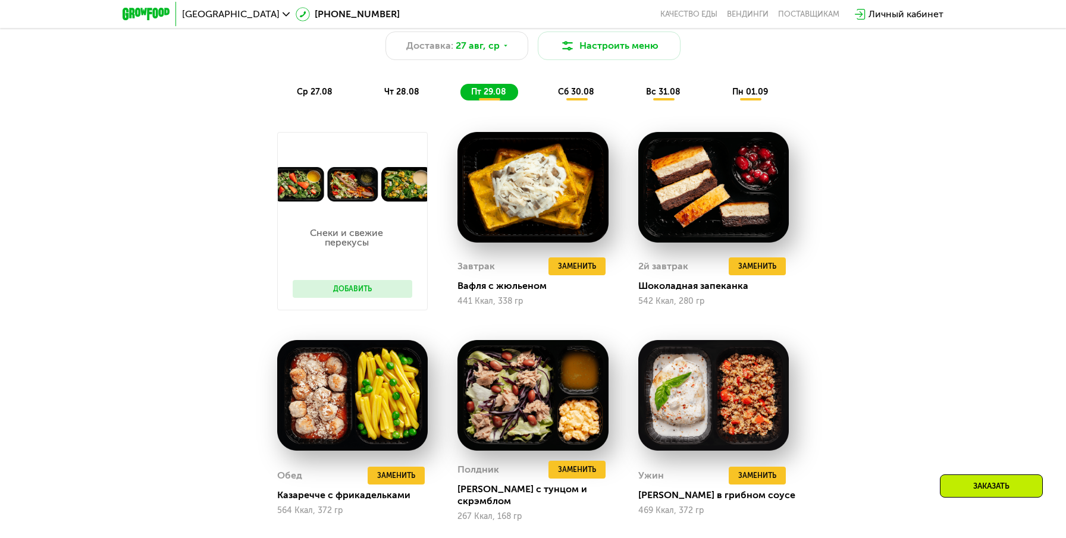
click at [562, 95] on span "сб 30.08" at bounding box center [576, 92] width 36 height 10
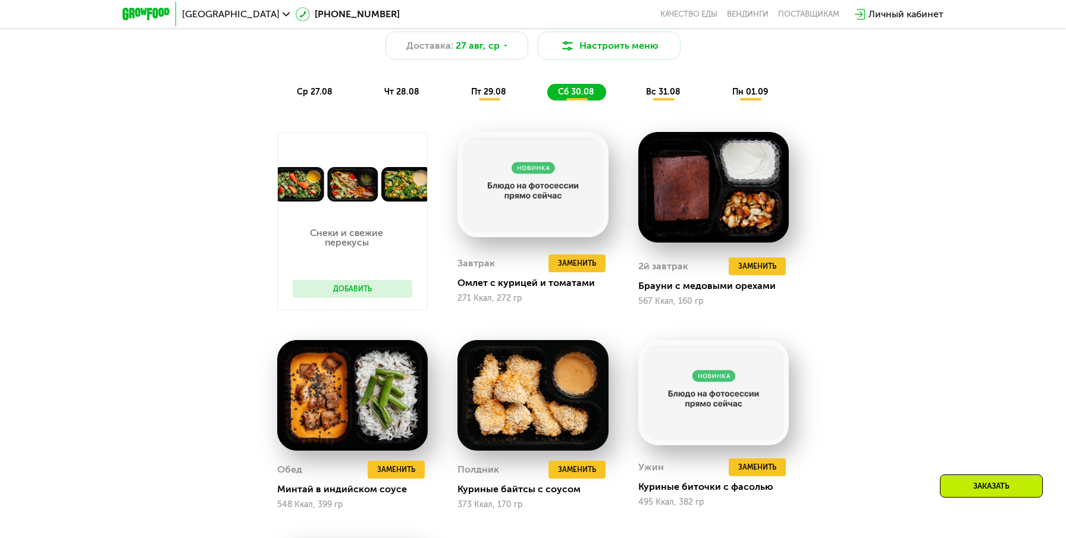
click at [160, 246] on div "Сбалансированное питание для спортсменов Доставка: [DATE] Настроить меню ср 27.…" at bounding box center [533, 382] width 1066 height 802
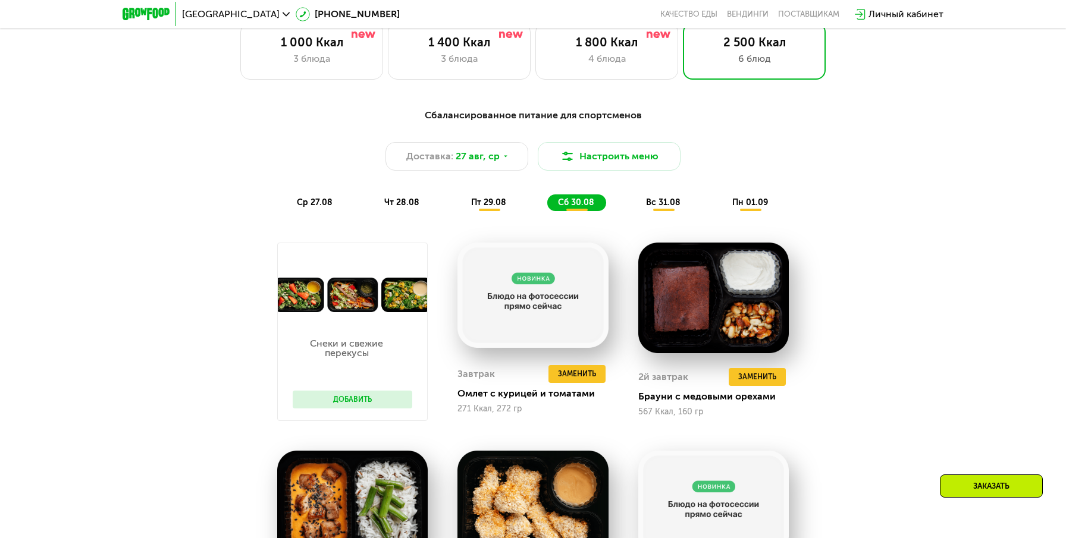
scroll to position [640, 0]
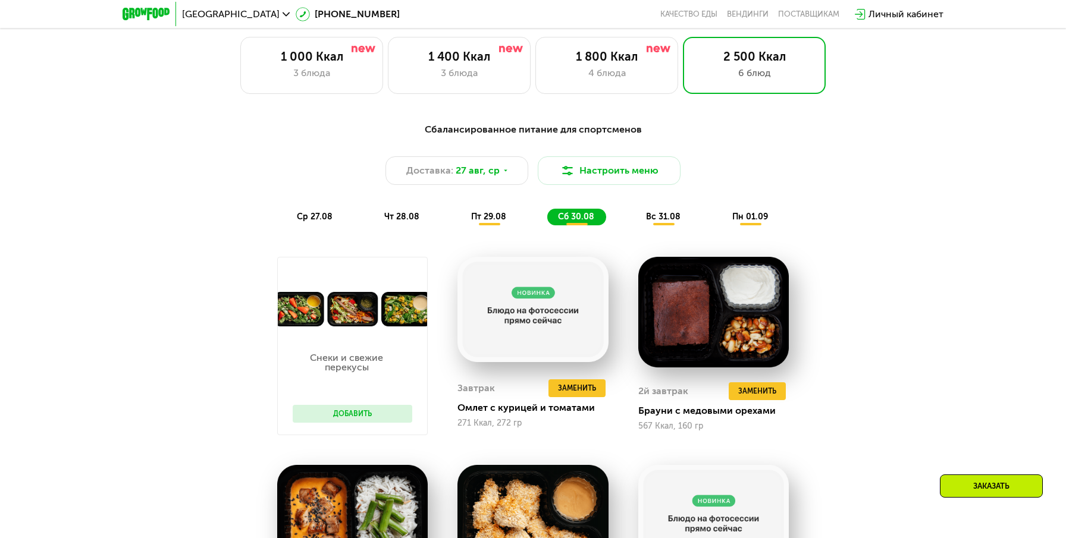
click at [722, 210] on div "вс 31.08" at bounding box center [751, 217] width 58 height 17
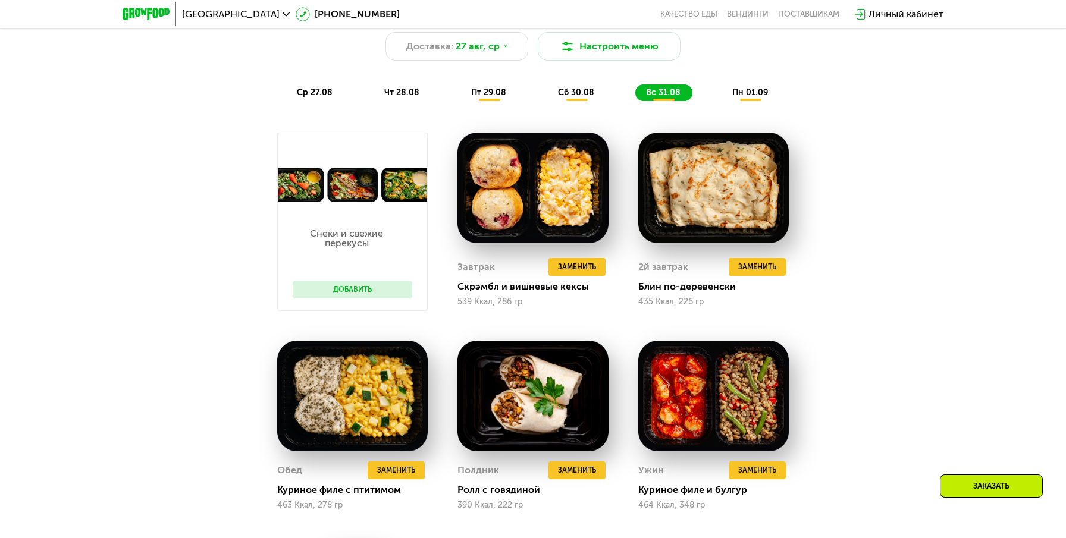
scroll to position [763, 0]
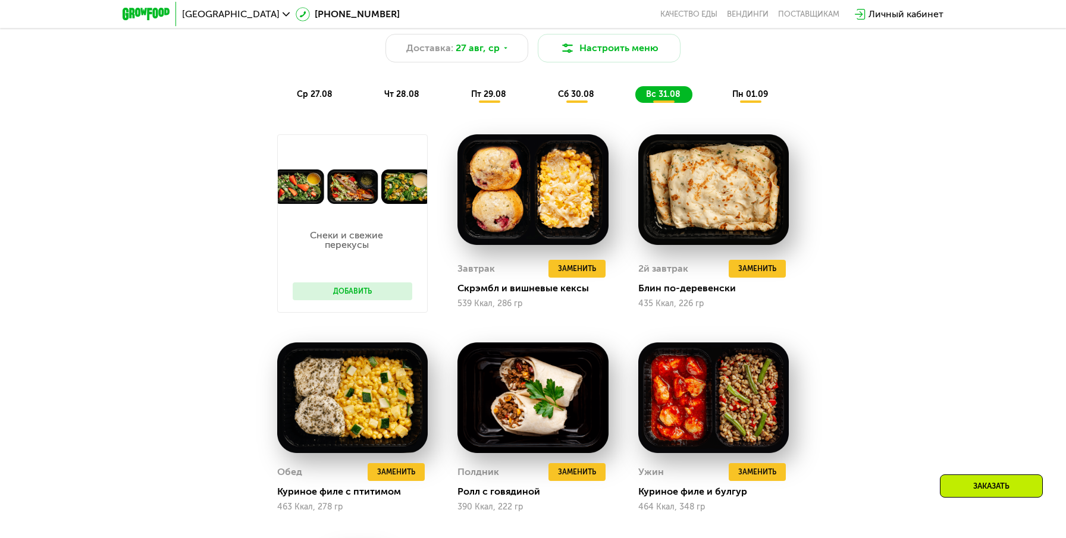
click at [750, 97] on span "пн 01.09" at bounding box center [750, 94] width 36 height 10
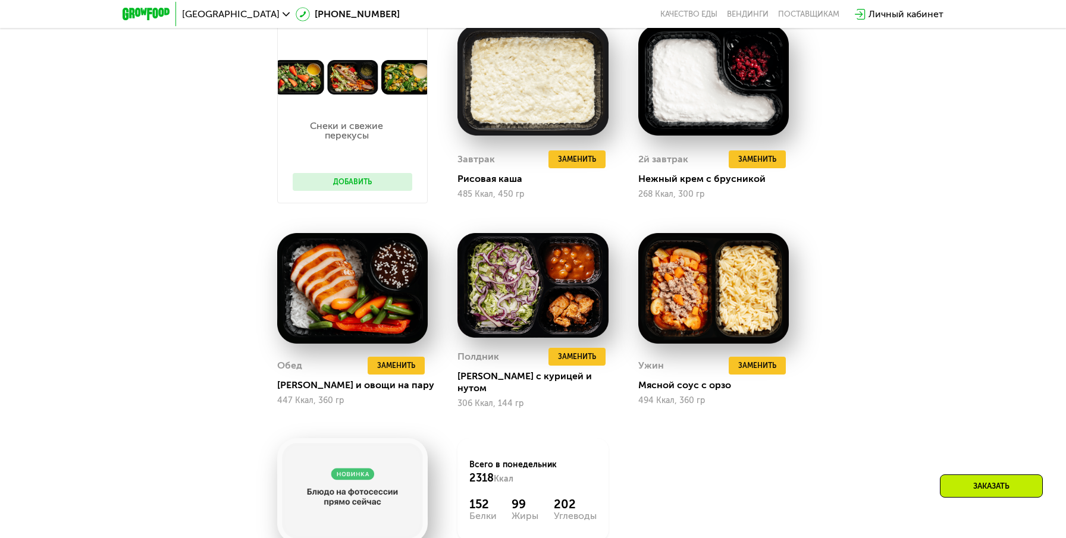
scroll to position [796, 0]
